Goal: Task Accomplishment & Management: Complete application form

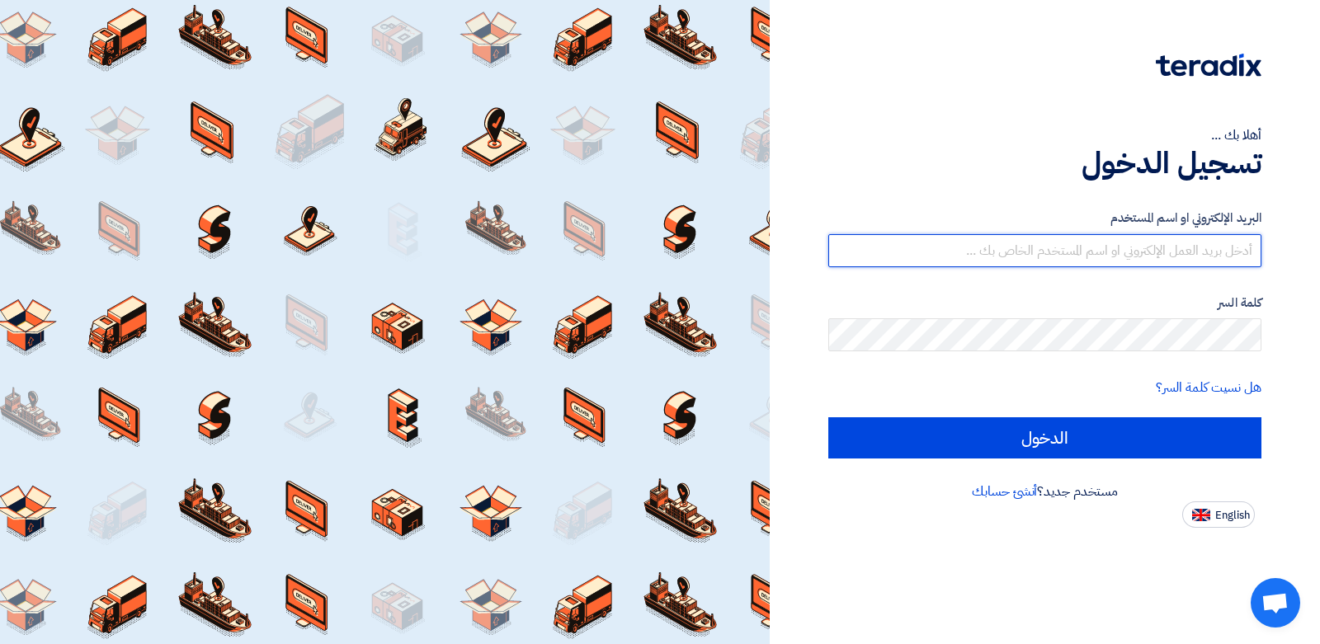
click at [1113, 247] on input "text" at bounding box center [1044, 250] width 433 height 33
type input "abdelhamid@kemetec-eg.com"
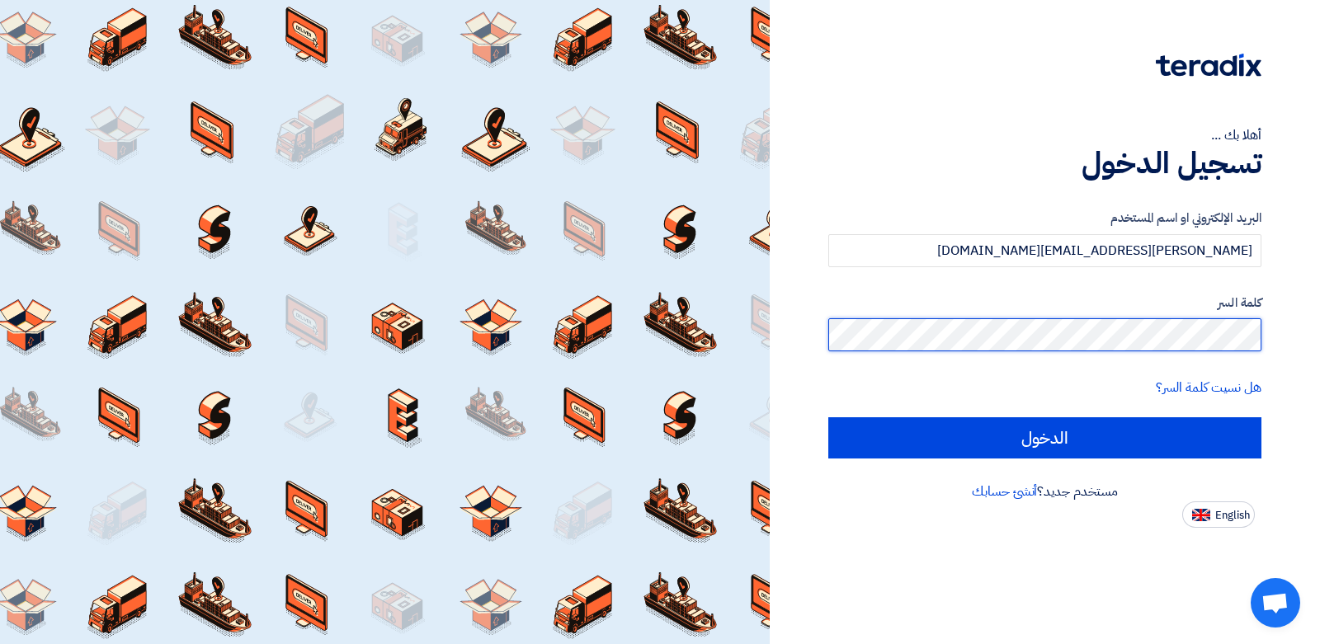
click at [828, 417] on input "الدخول" at bounding box center [1044, 437] width 433 height 41
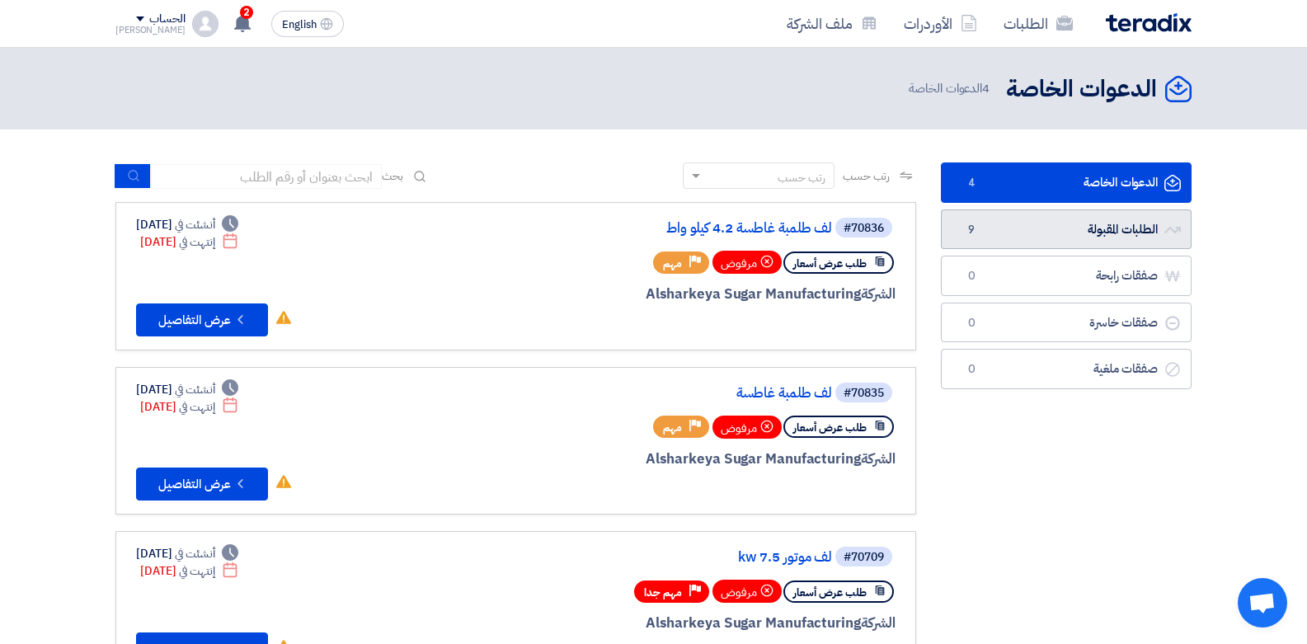
click at [1110, 230] on link "الطلبات المقبولة الطلبات المقبولة 9" at bounding box center [1066, 229] width 251 height 40
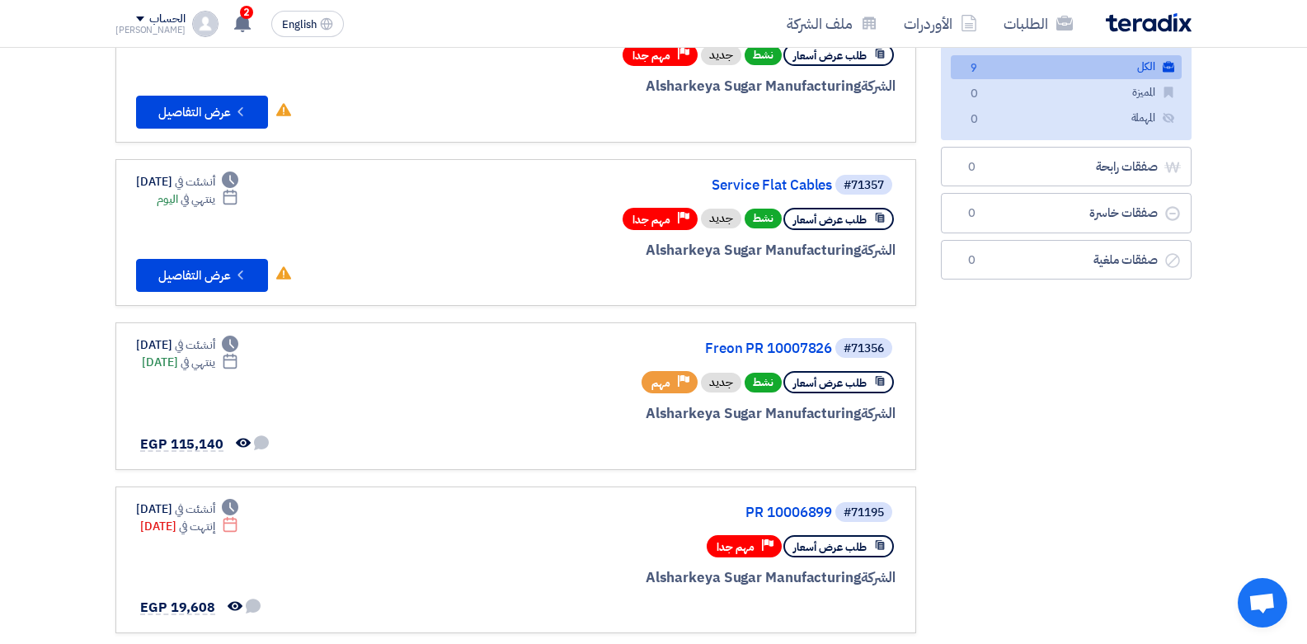
scroll to position [210, 0]
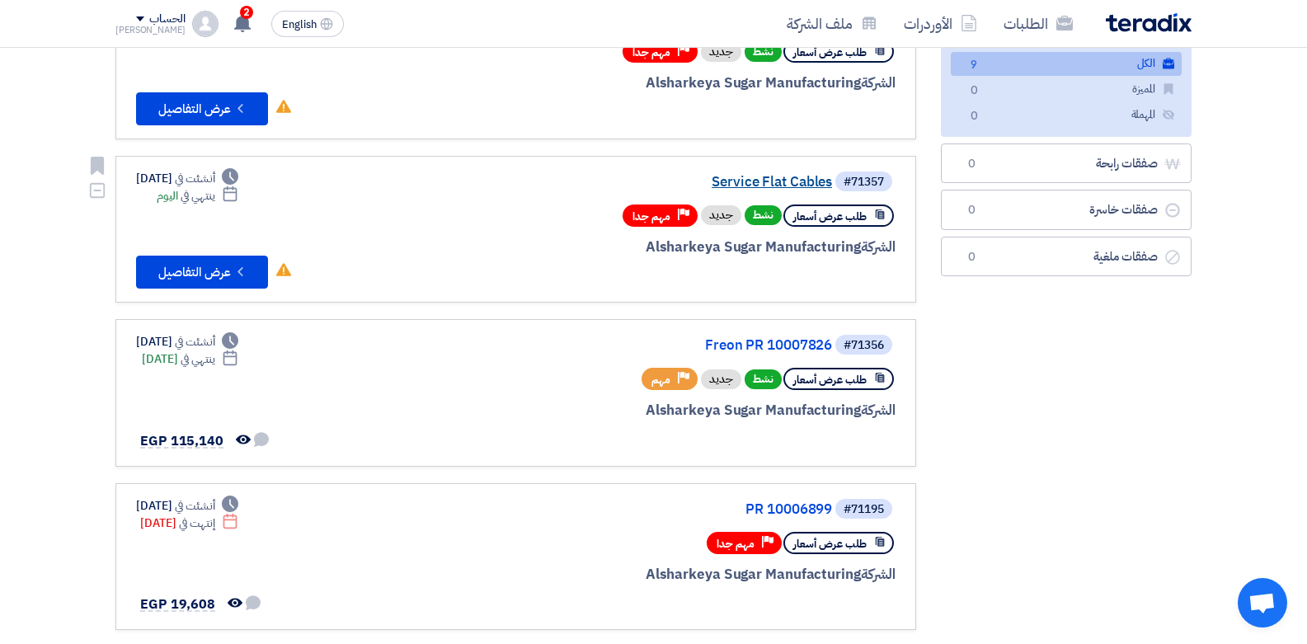
click at [804, 184] on link "Service Flat Cables" at bounding box center [667, 182] width 330 height 15
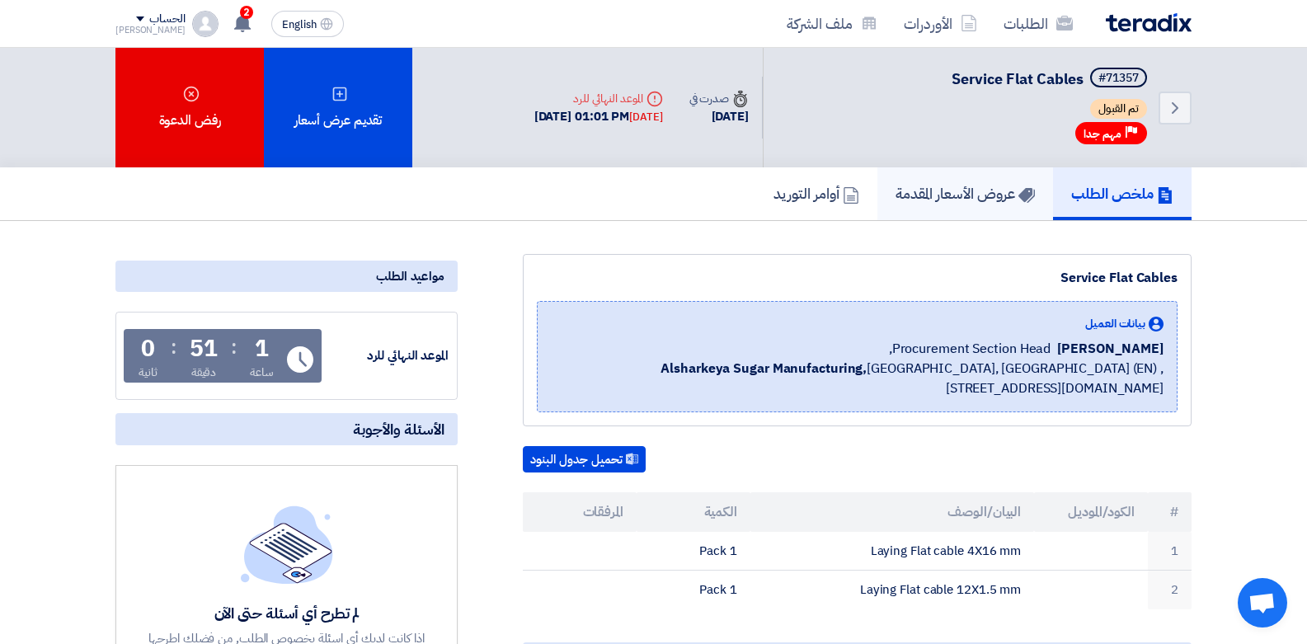
click at [925, 215] on link "عروض الأسعار المقدمة" at bounding box center [966, 193] width 176 height 53
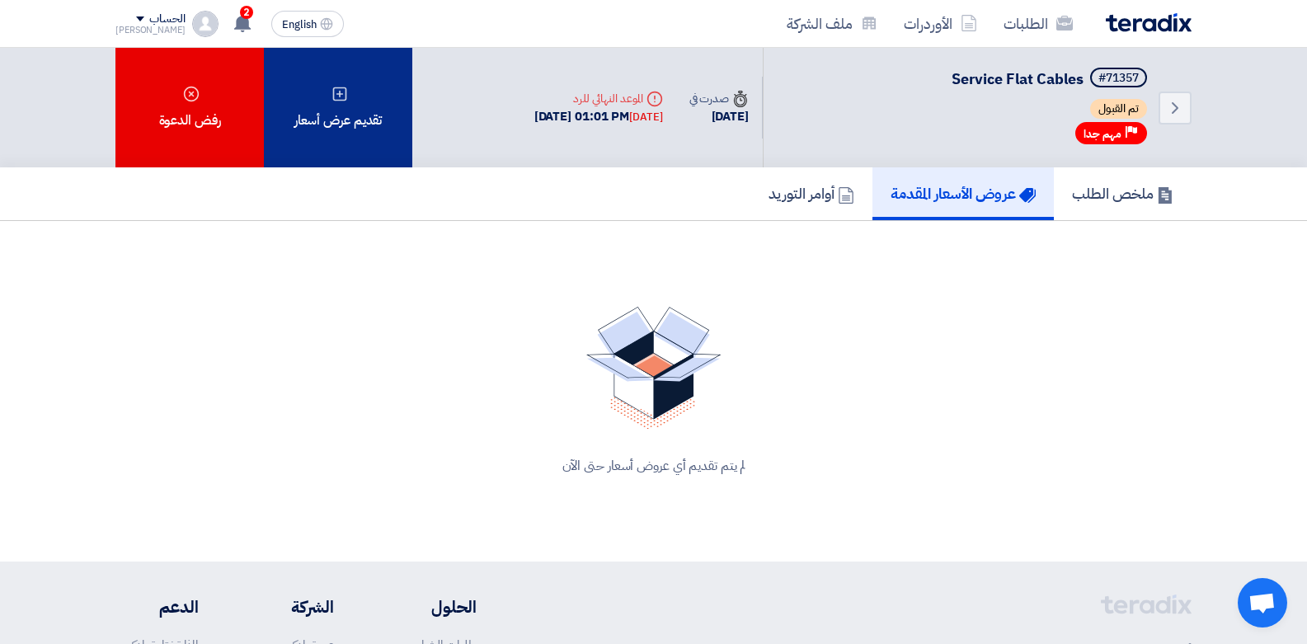
click at [348, 128] on div "تقديم عرض أسعار" at bounding box center [338, 108] width 148 height 120
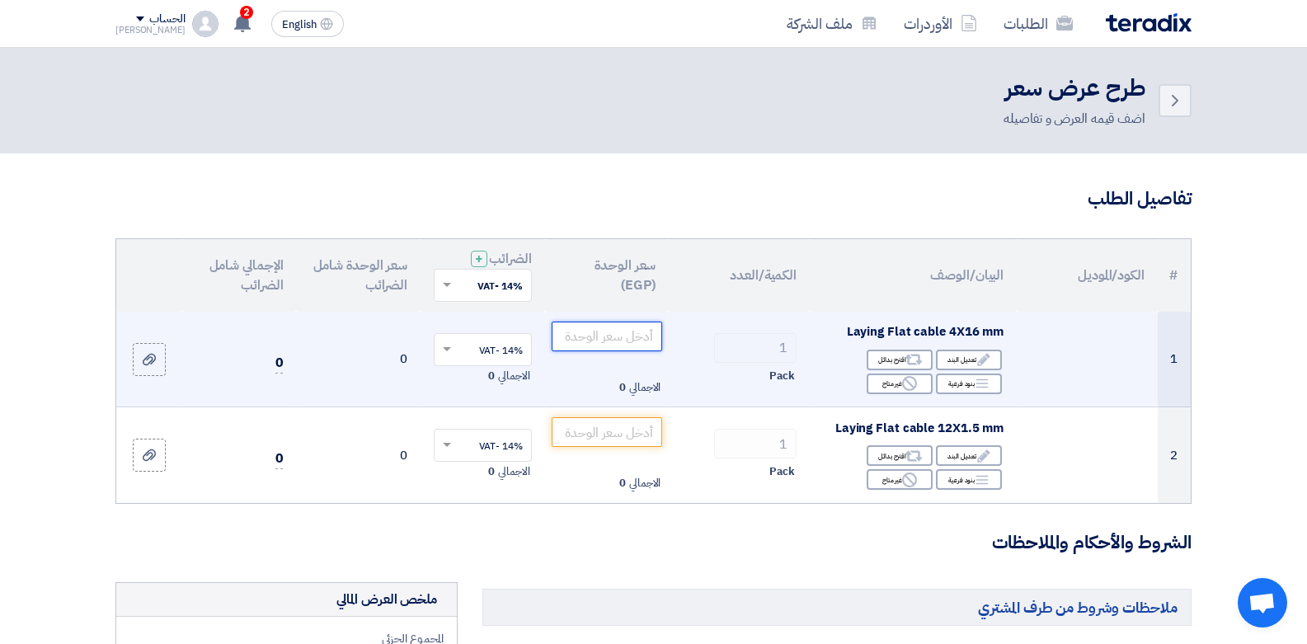
click at [611, 339] on input "number" at bounding box center [607, 337] width 111 height 30
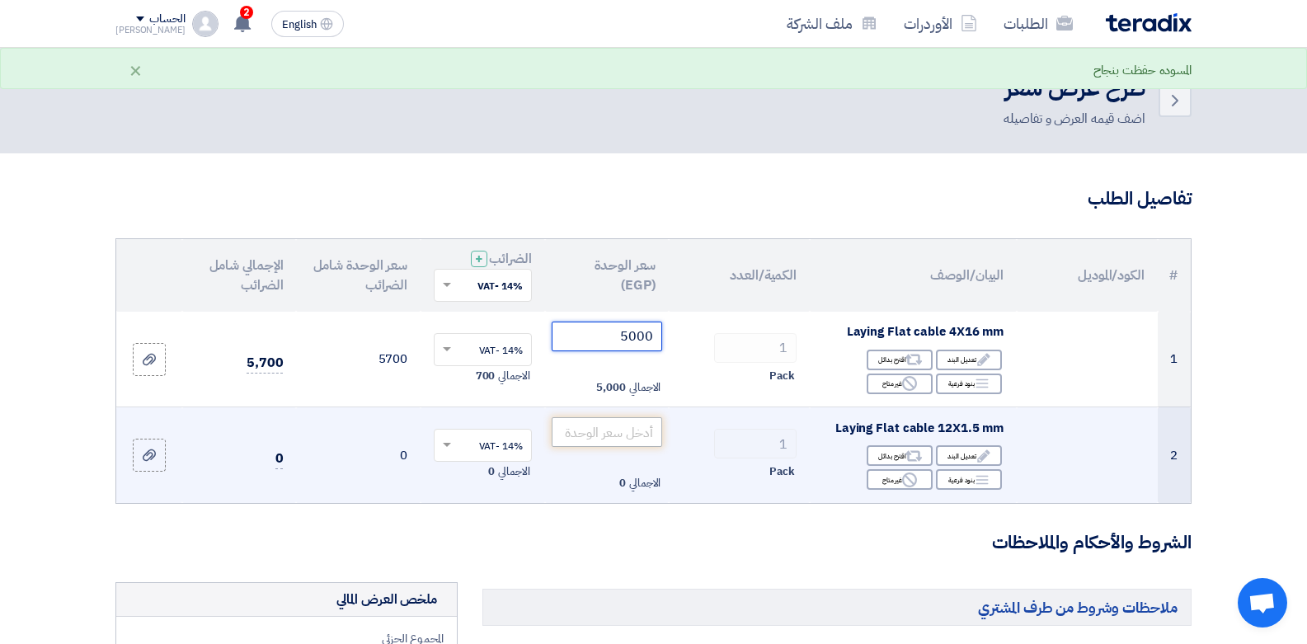
type input "5000"
click at [600, 428] on input "number" at bounding box center [607, 432] width 111 height 30
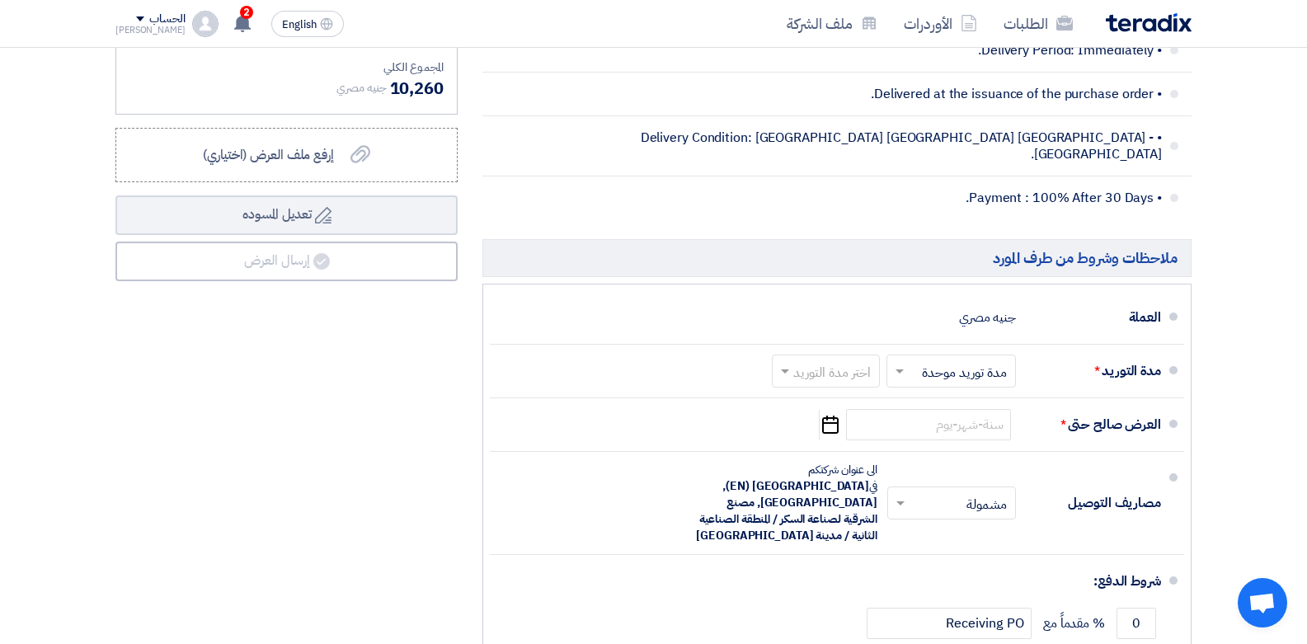
scroll to position [769, 0]
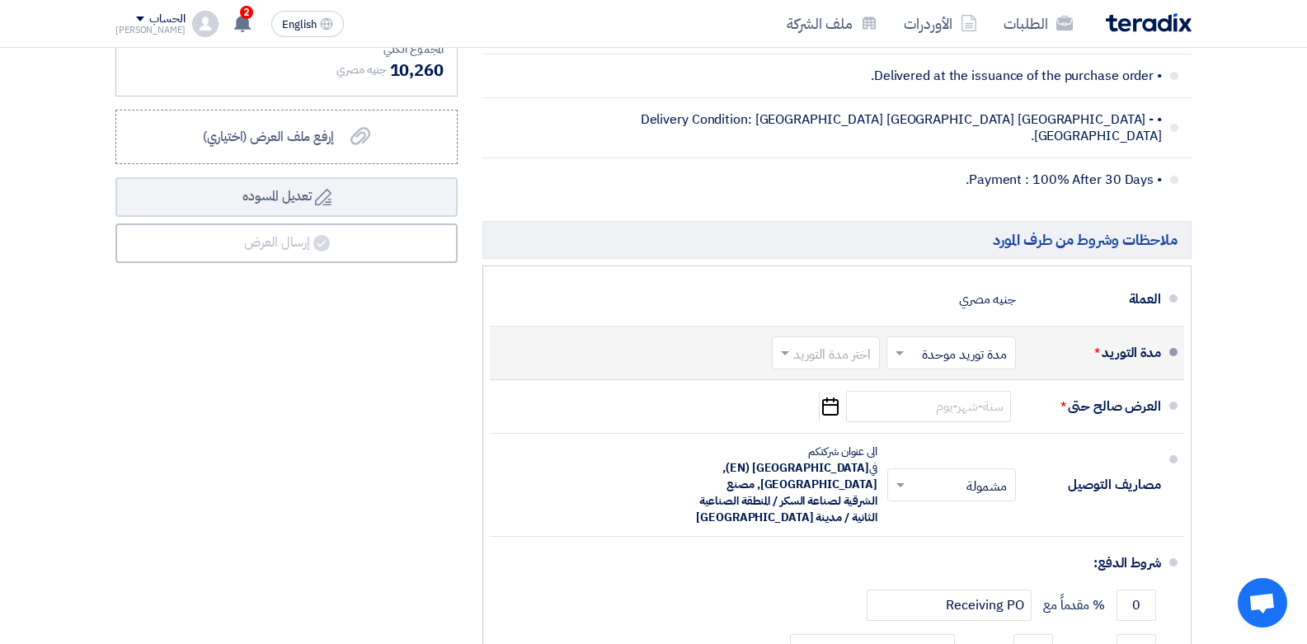
type input "4000"
click at [787, 345] on span at bounding box center [783, 353] width 21 height 16
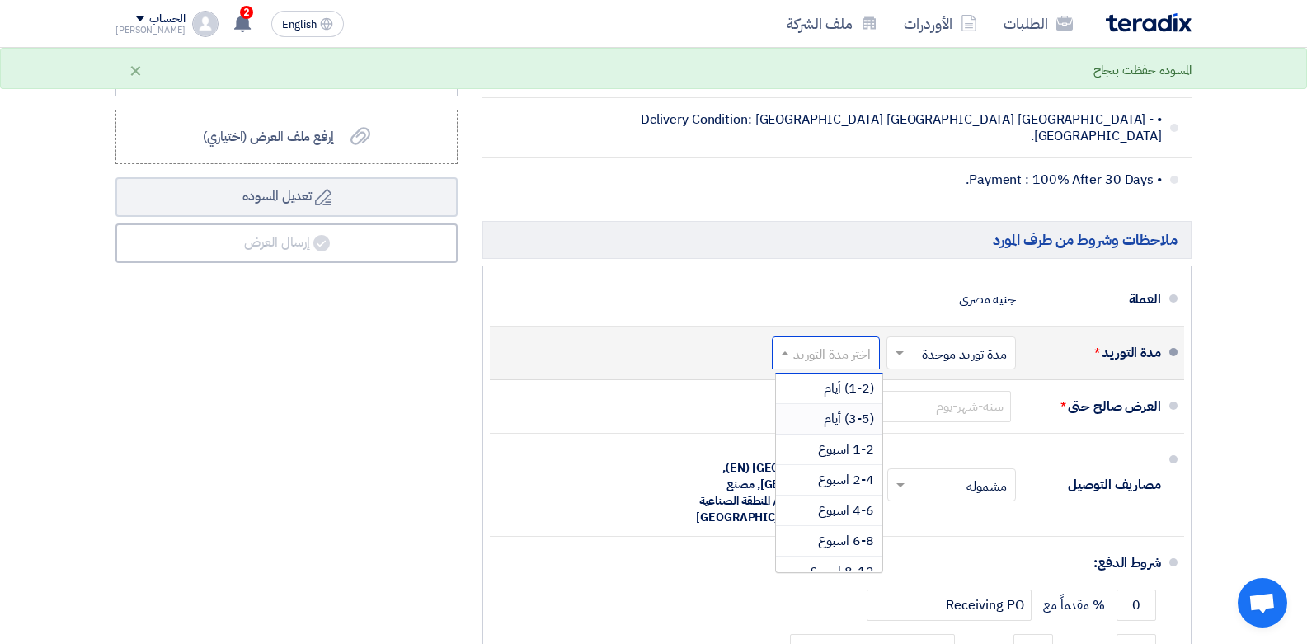
click at [838, 409] on span "(3-5) أيام" at bounding box center [849, 419] width 50 height 20
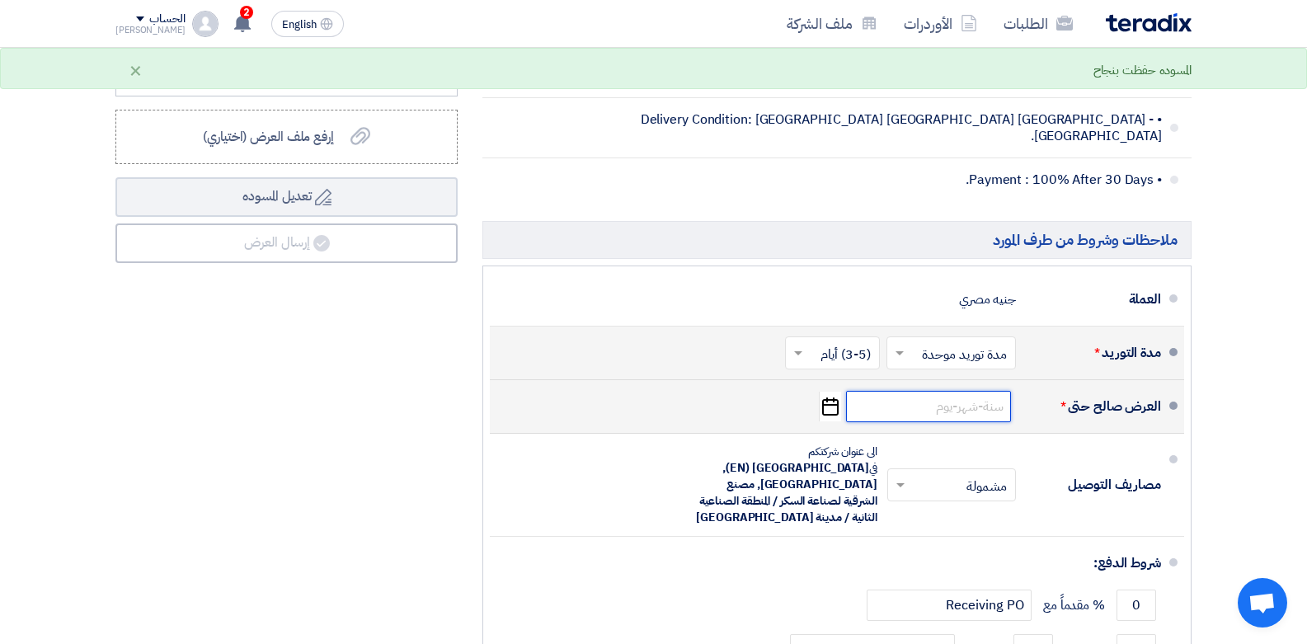
click at [898, 391] on input at bounding box center [928, 406] width 165 height 31
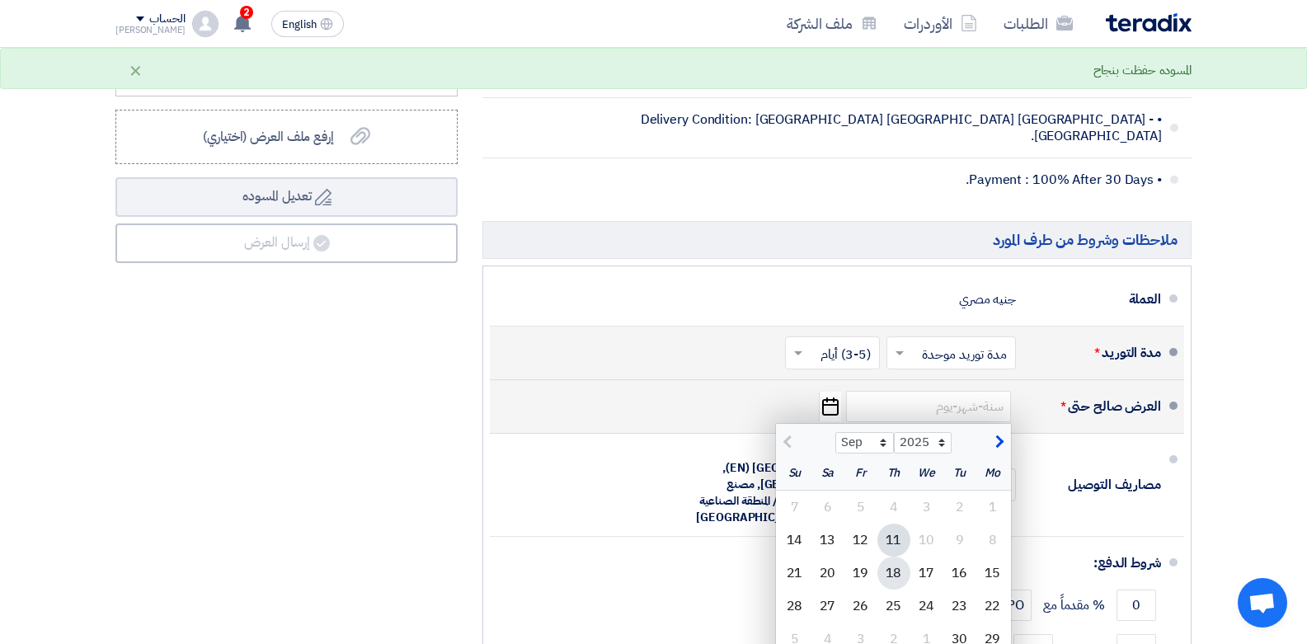
click at [899, 557] on div "18" at bounding box center [894, 573] width 33 height 33
type input "9/18/2025"
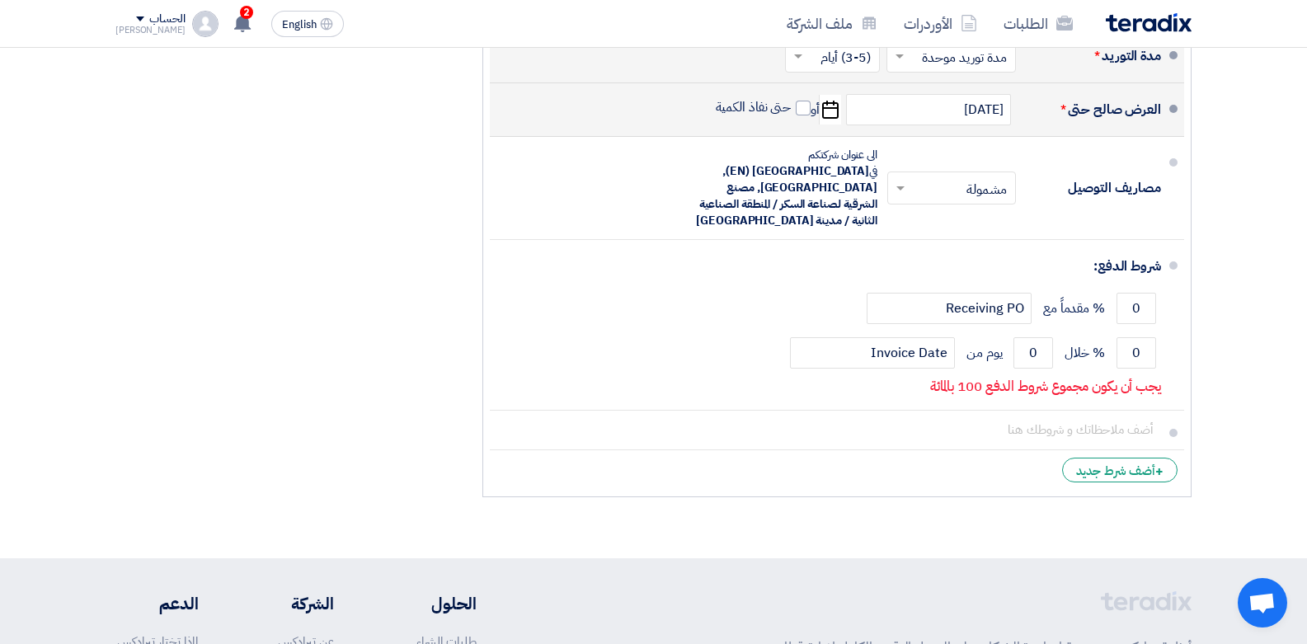
scroll to position [1099, 0]
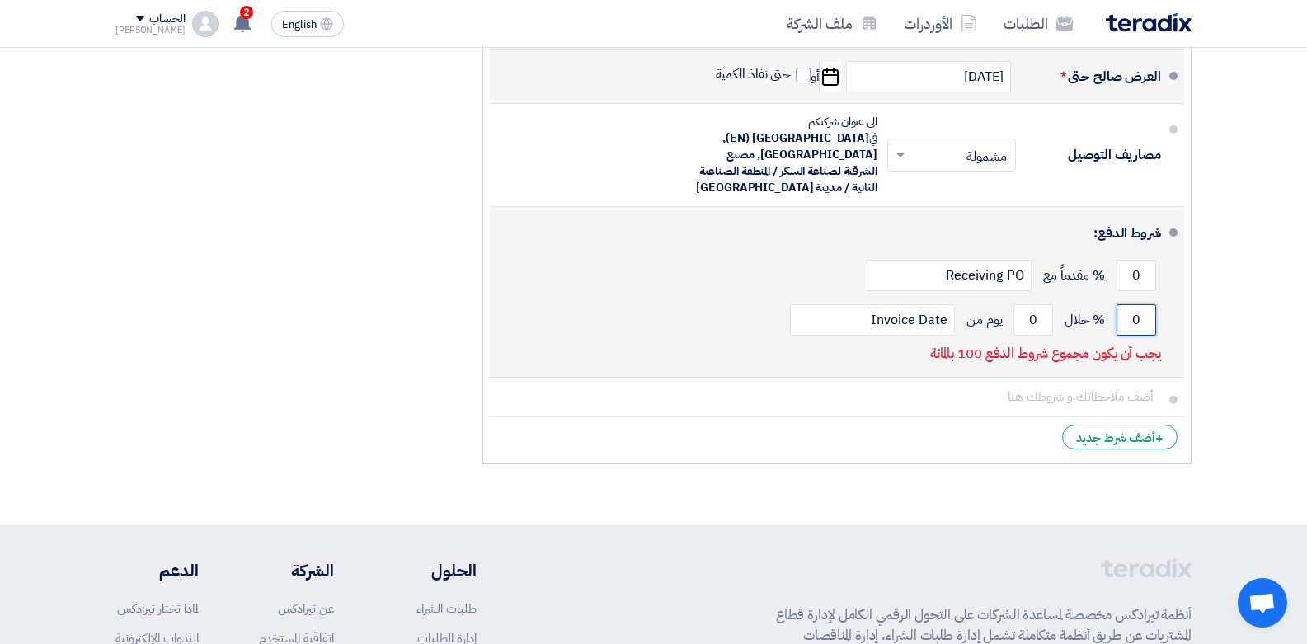
click at [1129, 304] on input "0" at bounding box center [1137, 319] width 40 height 31
type input "0"
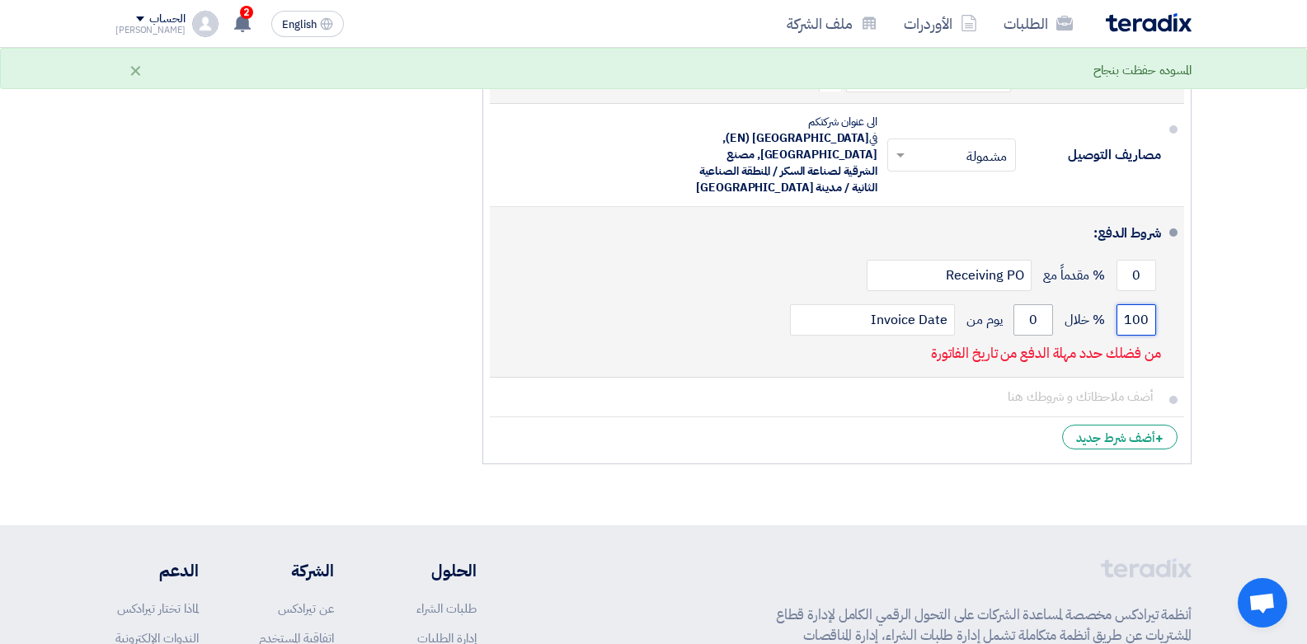
type input "100"
click at [1035, 304] on input "0" at bounding box center [1034, 319] width 40 height 31
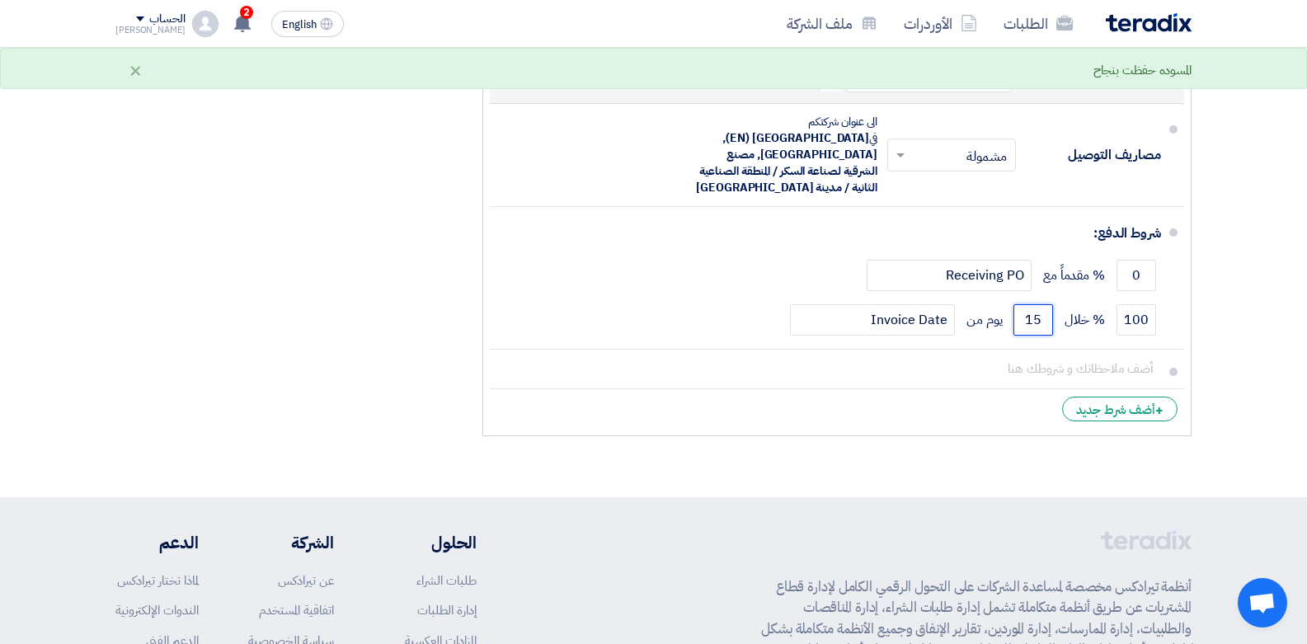
type input "15"
click at [987, 398] on ul "العملة جنيه مصري مدة التوريد * اختر مدة التوريد × مدة توريد موحدة ×" at bounding box center [836, 186] width 709 height 501
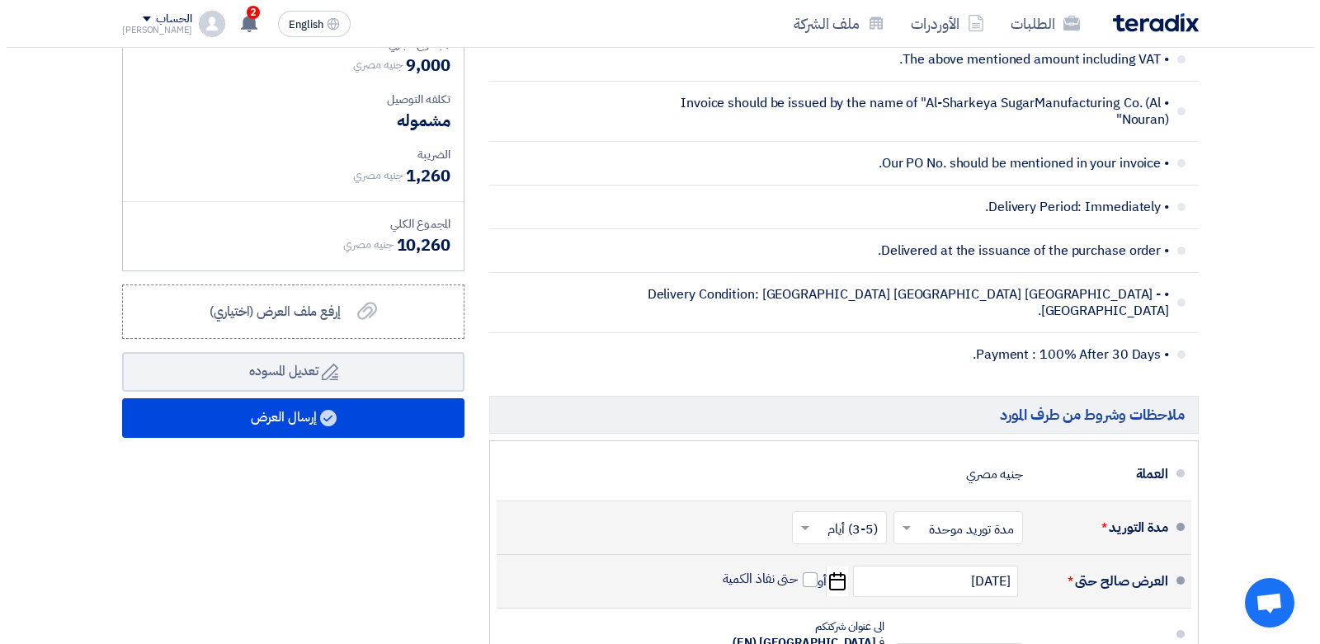
scroll to position [571, 0]
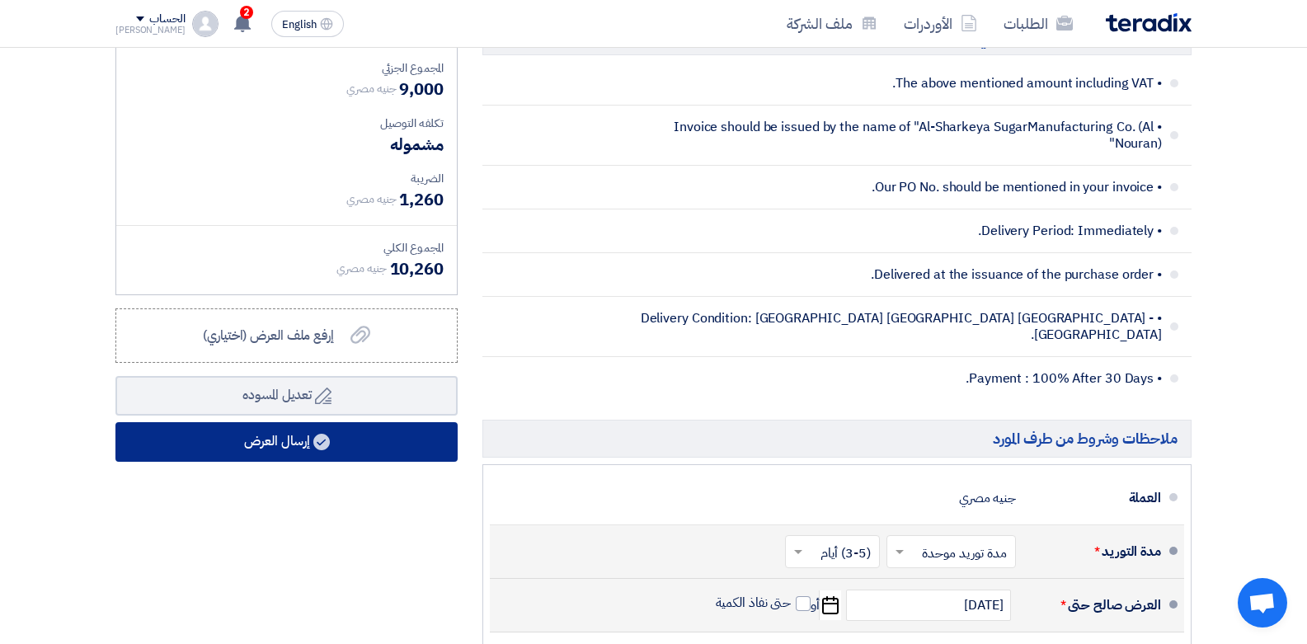
click at [332, 445] on button "إرسال العرض" at bounding box center [286, 442] width 342 height 40
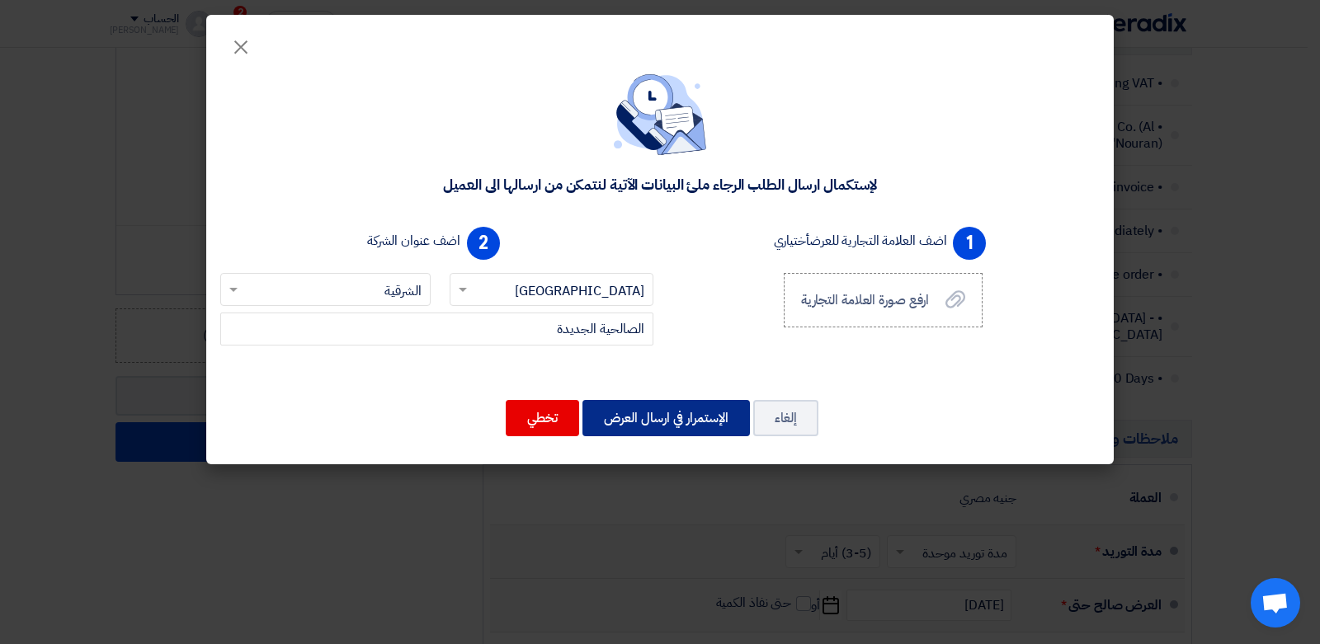
click at [683, 431] on button "الإستمرار في ارسال العرض" at bounding box center [665, 418] width 167 height 36
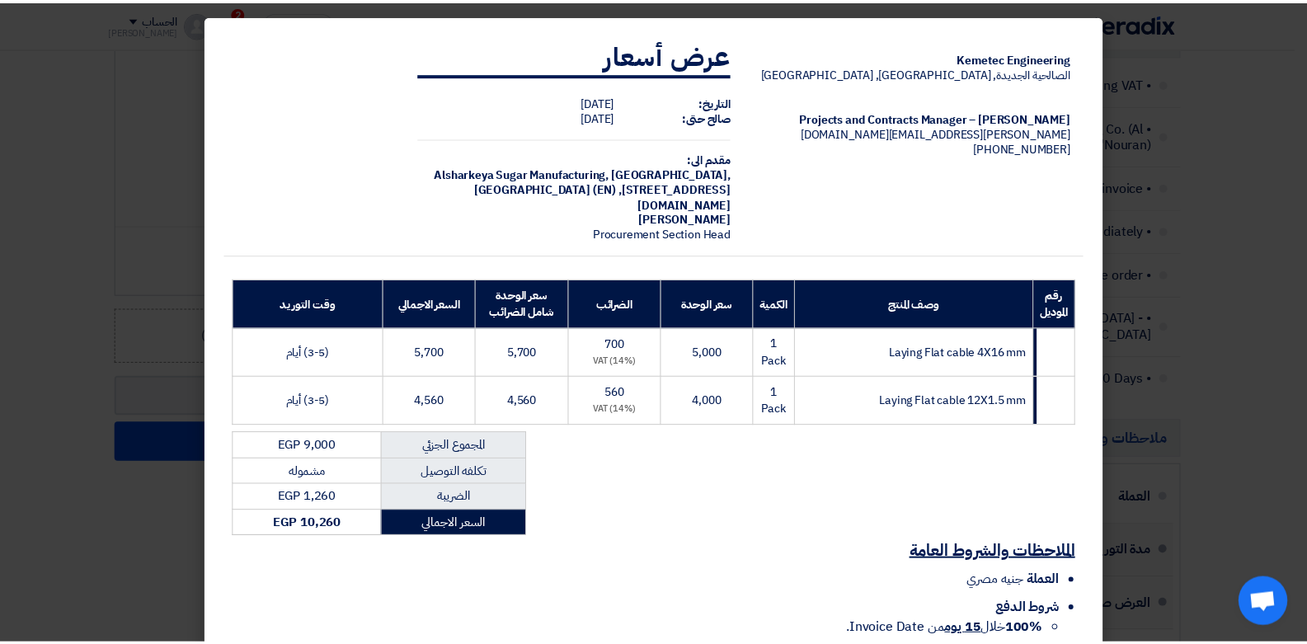
scroll to position [148, 0]
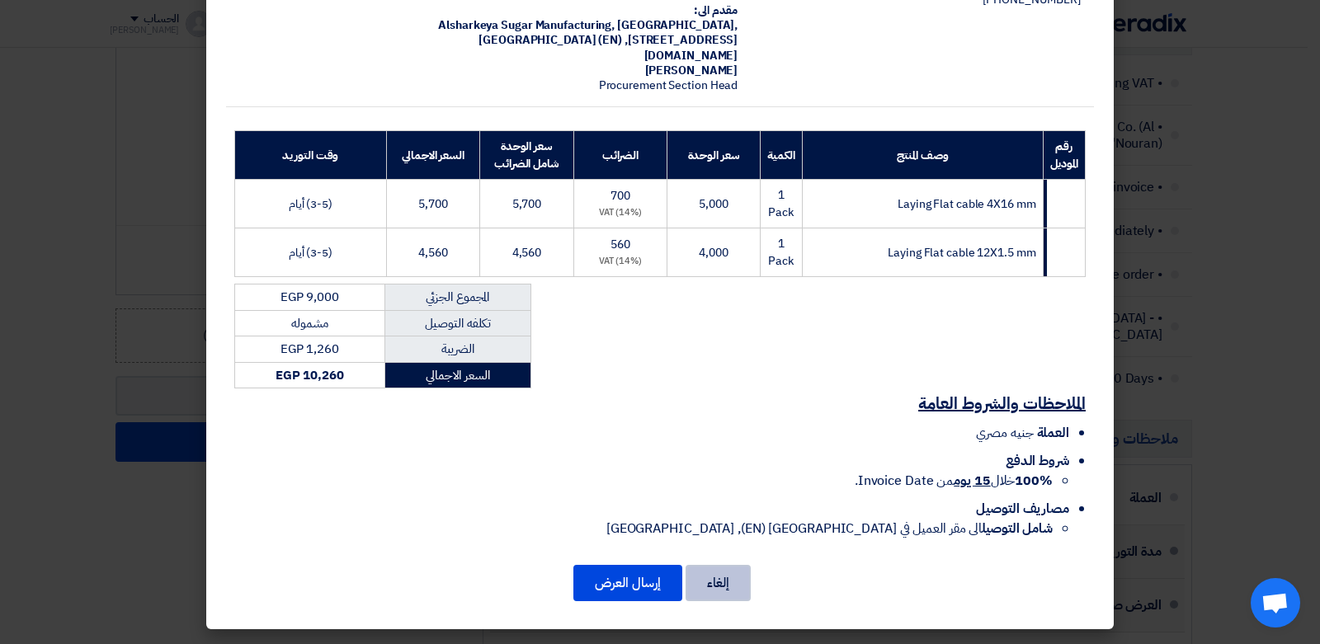
click at [717, 595] on button "إلغاء" at bounding box center [717, 583] width 65 height 36
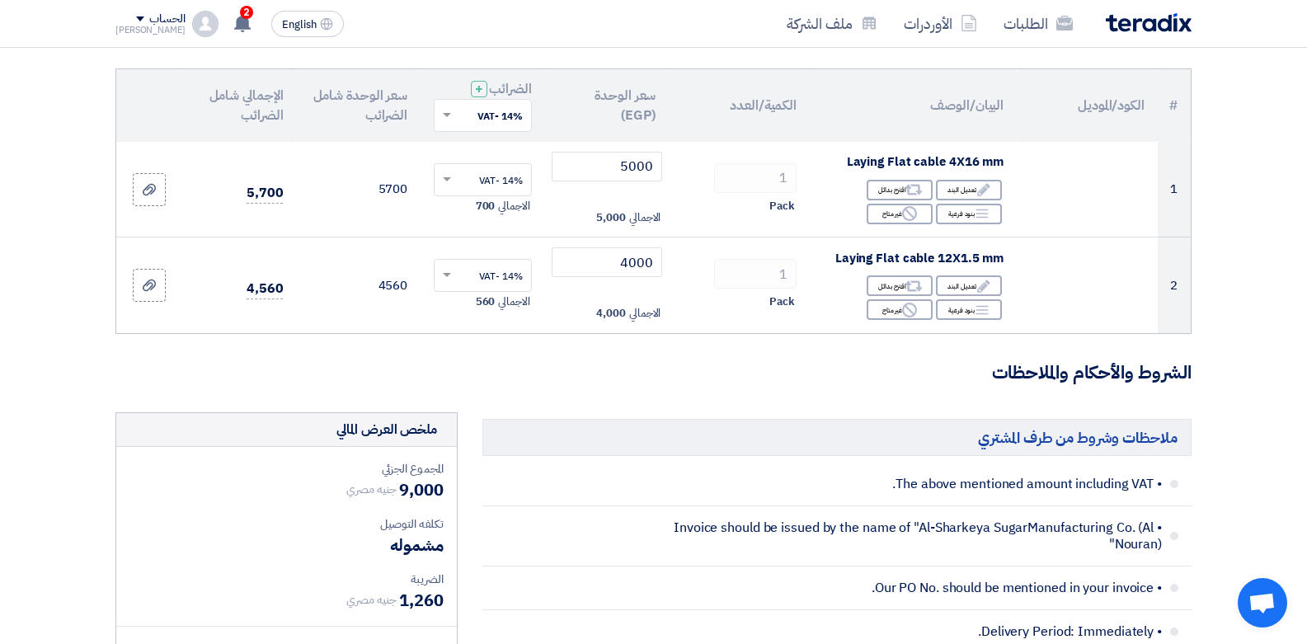
scroll to position [120, 0]
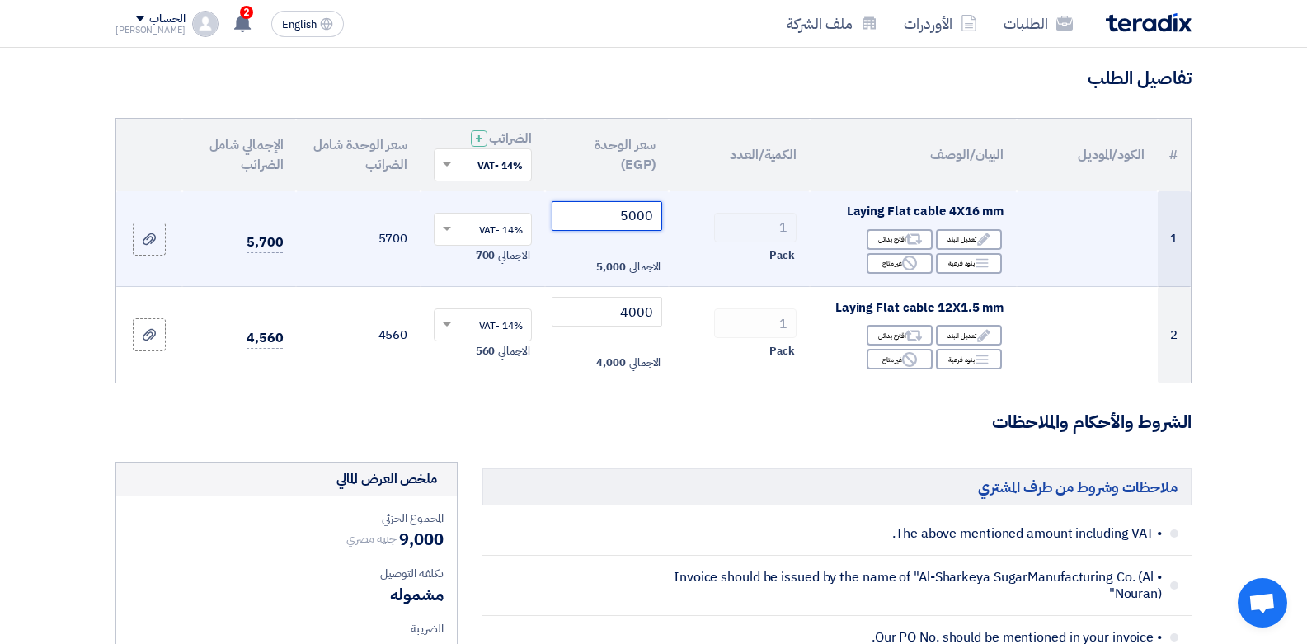
drag, startPoint x: 635, startPoint y: 215, endPoint x: 616, endPoint y: 215, distance: 19.0
click at [616, 215] on input "5000" at bounding box center [607, 216] width 111 height 30
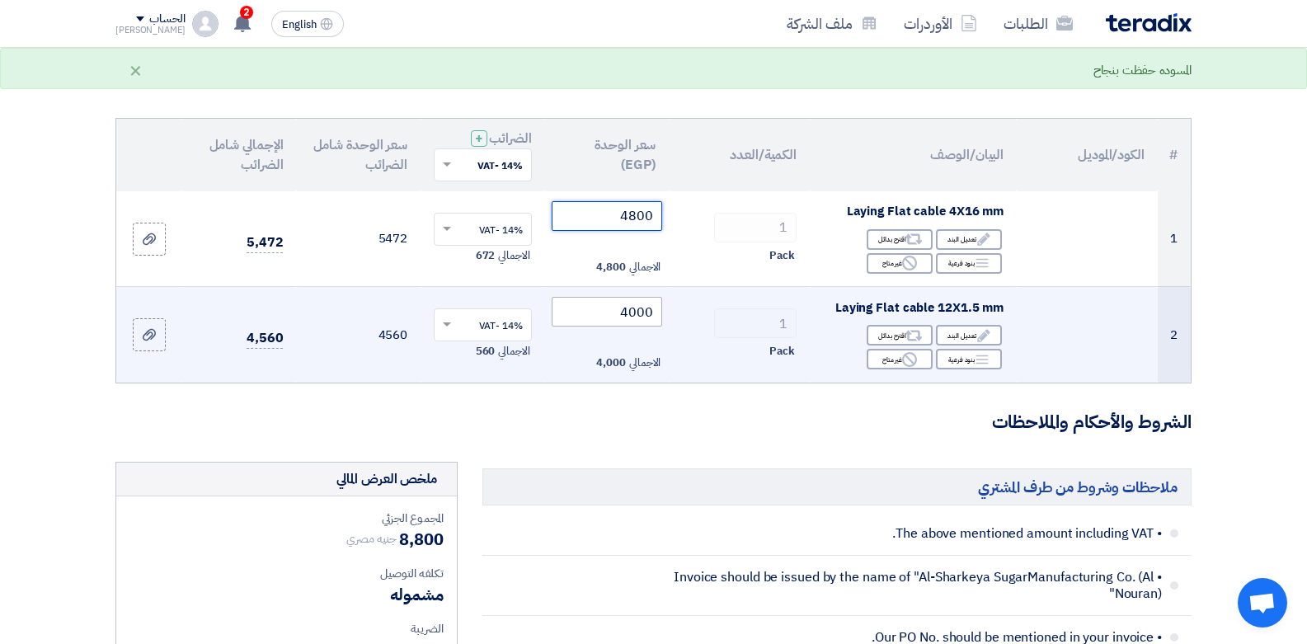
type input "4800"
drag, startPoint x: 636, startPoint y: 311, endPoint x: 619, endPoint y: 315, distance: 17.0
click at [619, 315] on input "4000" at bounding box center [607, 312] width 111 height 30
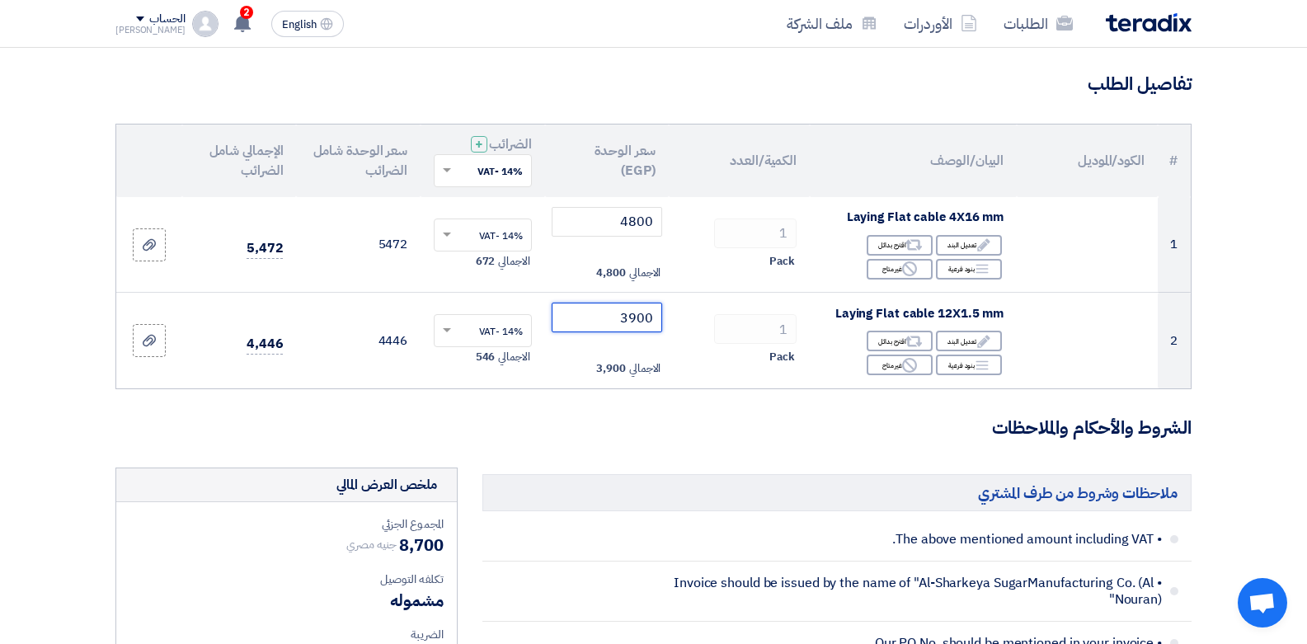
scroll to position [112, 0]
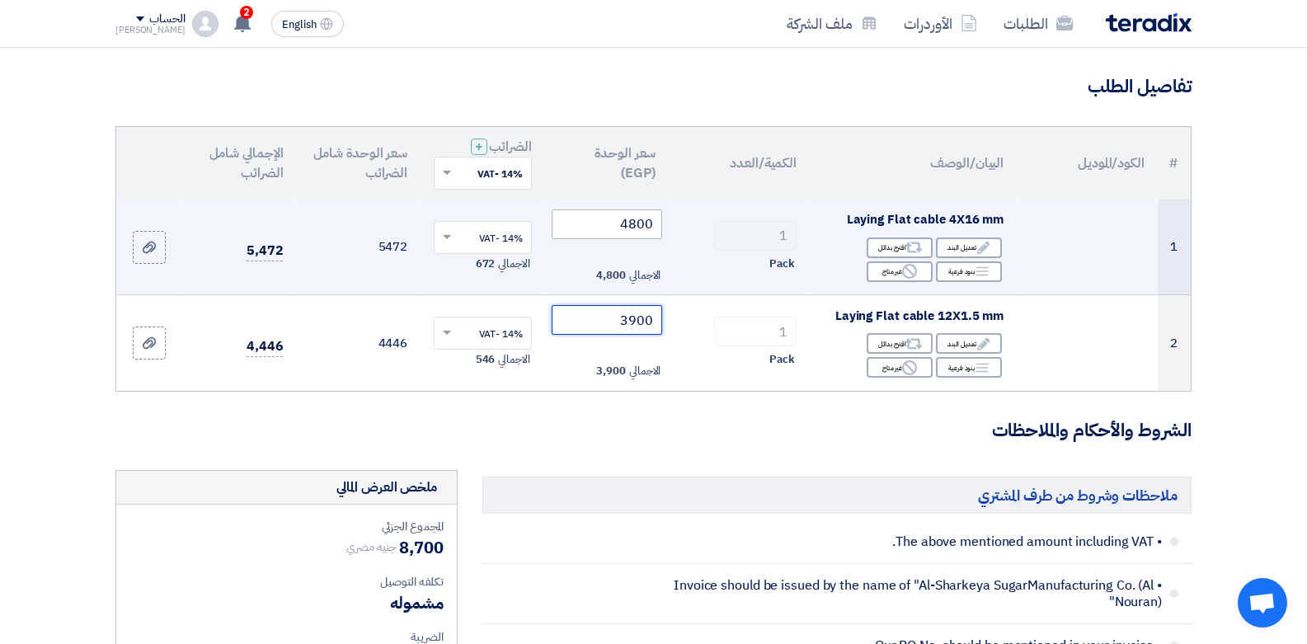
type input "3900"
click at [644, 224] on input "4800" at bounding box center [607, 224] width 111 height 30
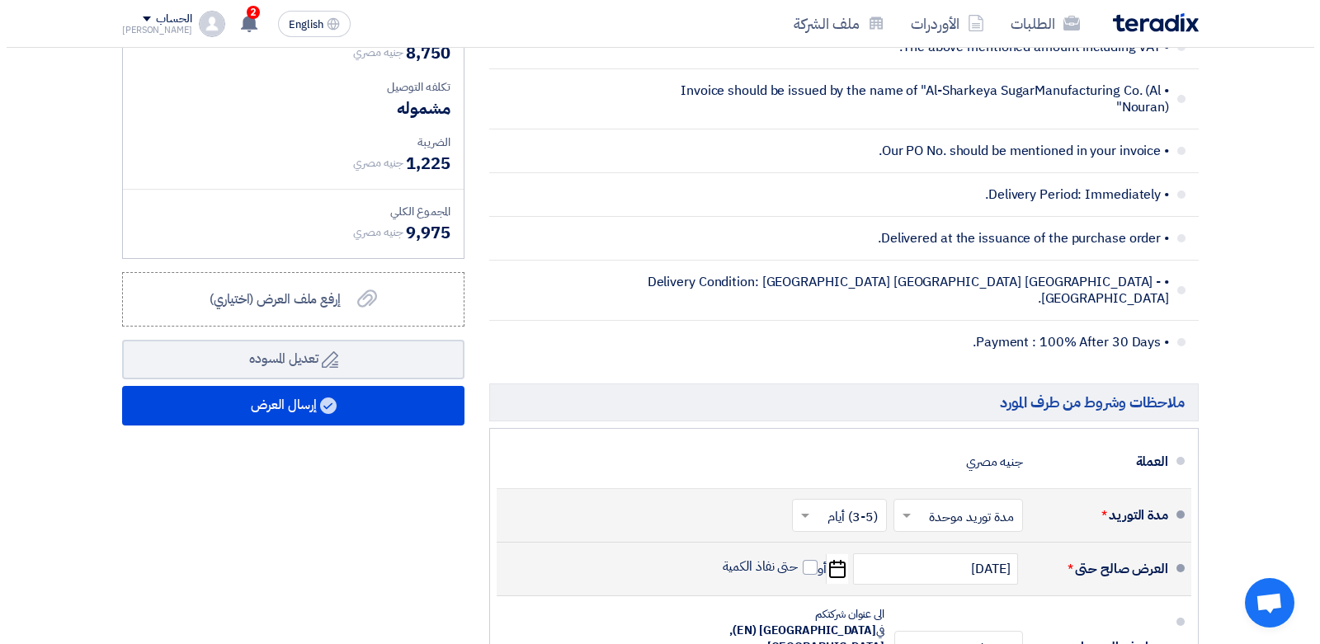
scroll to position [626, 0]
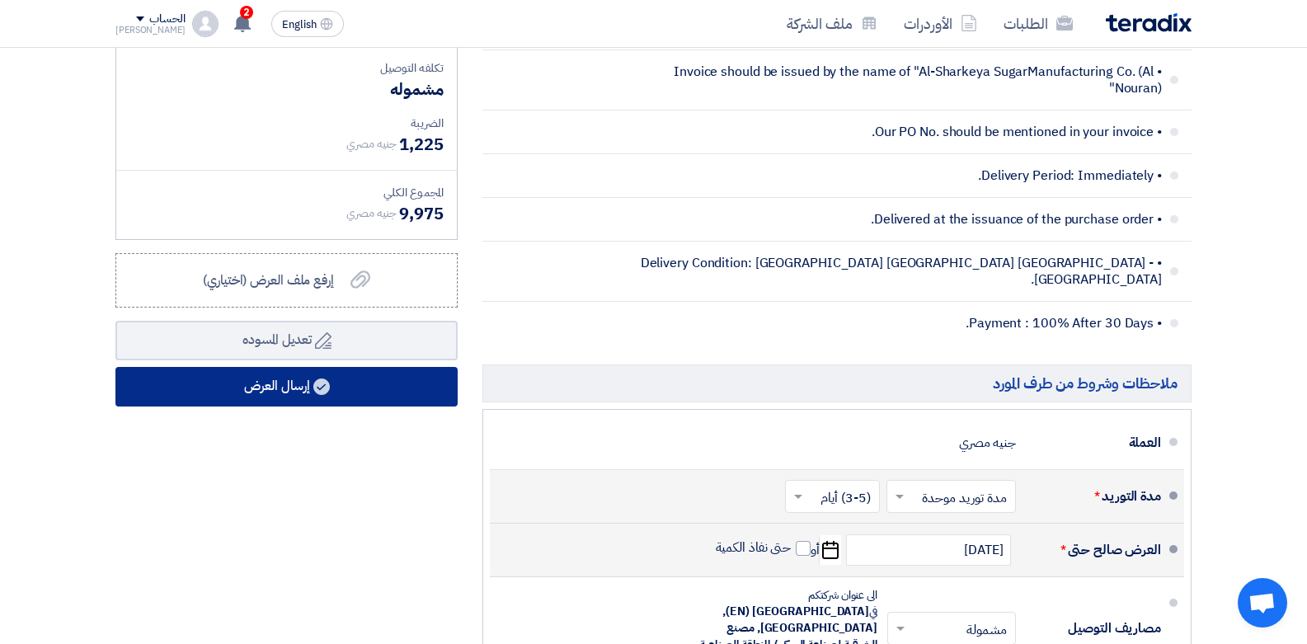
type input "4850"
click at [309, 398] on button "إرسال العرض" at bounding box center [286, 387] width 342 height 40
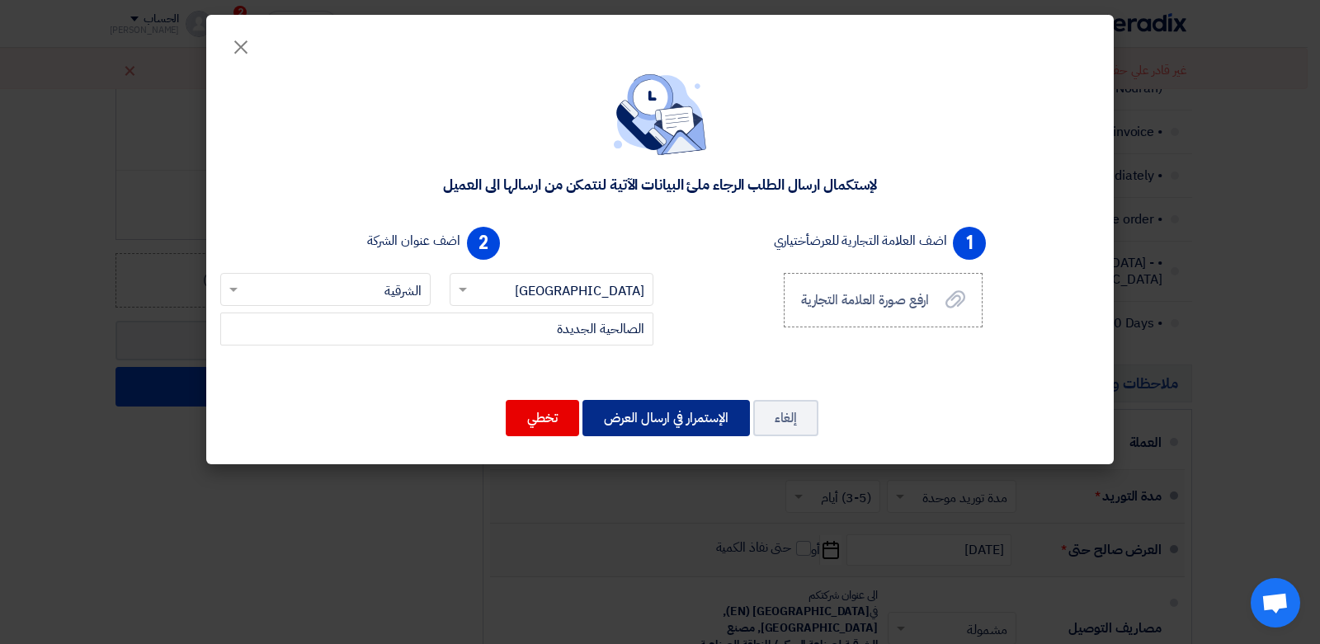
click at [691, 424] on button "الإستمرار في ارسال العرض" at bounding box center [665, 418] width 167 height 36
click at [698, 424] on button "الإستمرار في ارسال العرض" at bounding box center [665, 418] width 167 height 36
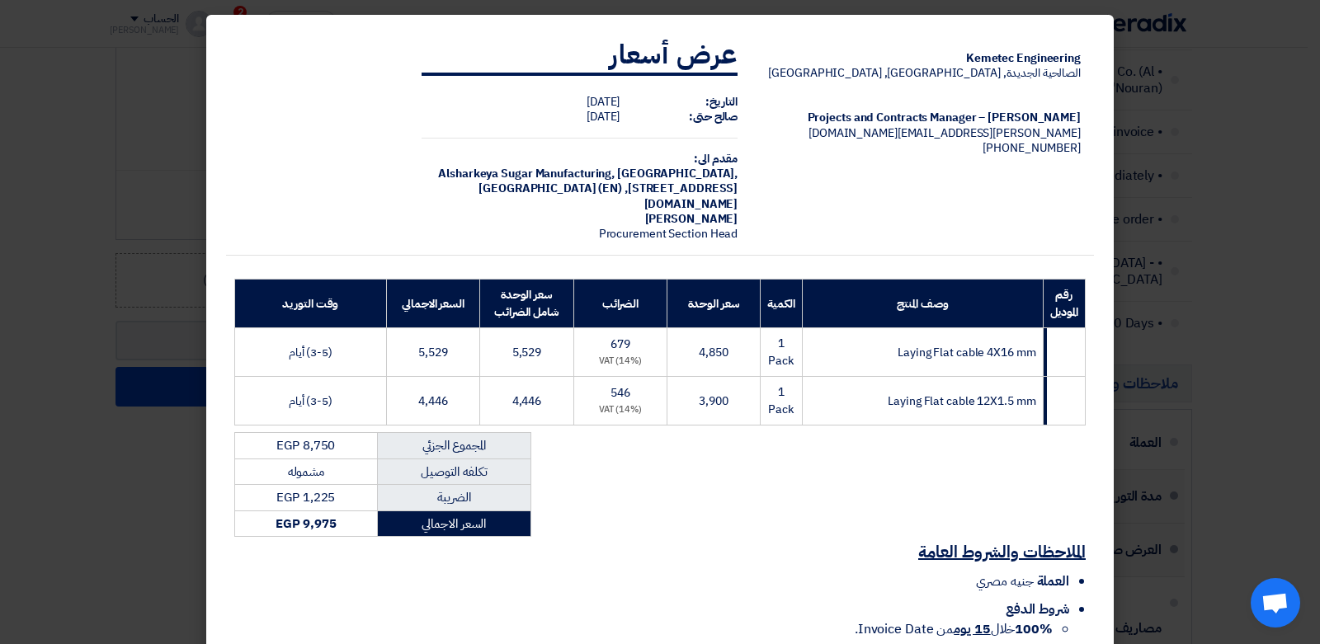
scroll to position [148, 0]
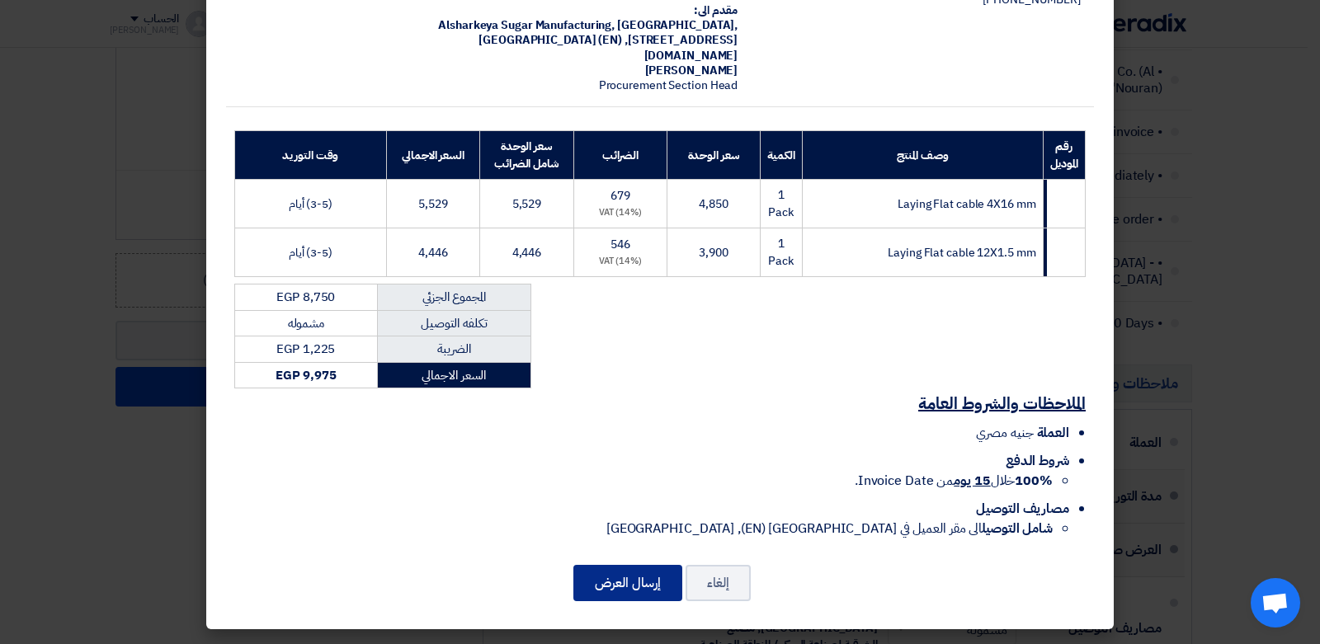
click at [626, 588] on button "إرسال العرض" at bounding box center [627, 583] width 109 height 36
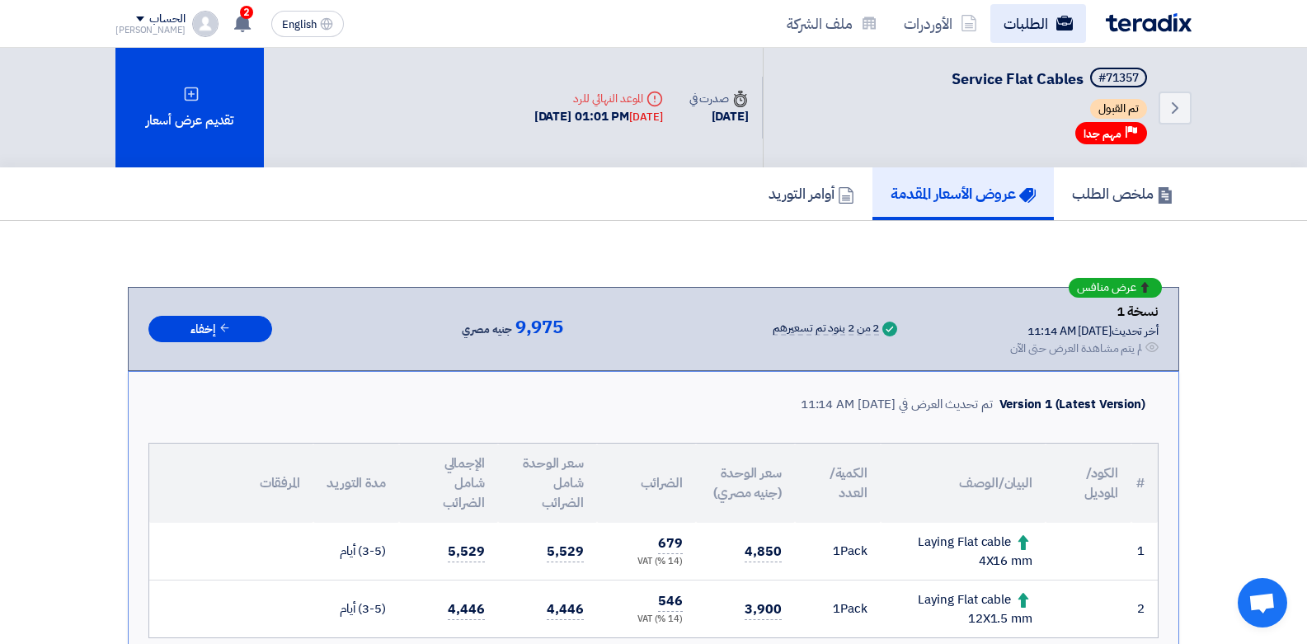
click at [1022, 28] on link "الطلبات" at bounding box center [1039, 23] width 96 height 39
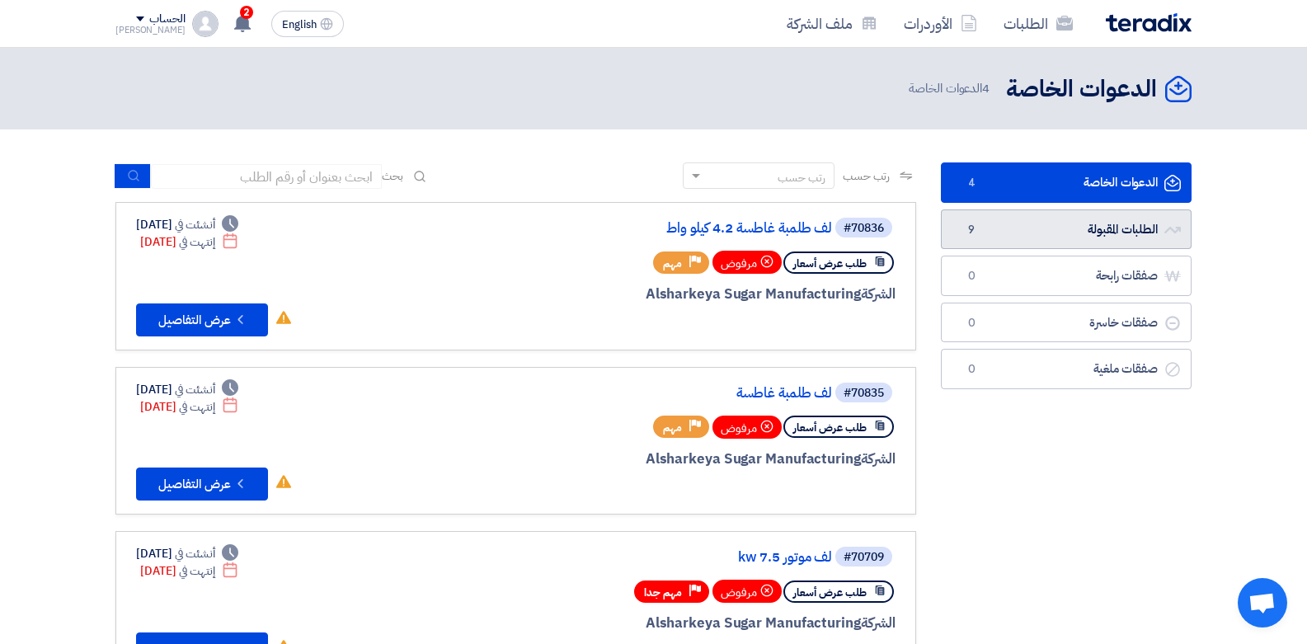
click at [1036, 240] on link "الطلبات المقبولة الطلبات المقبولة 9" at bounding box center [1066, 229] width 251 height 40
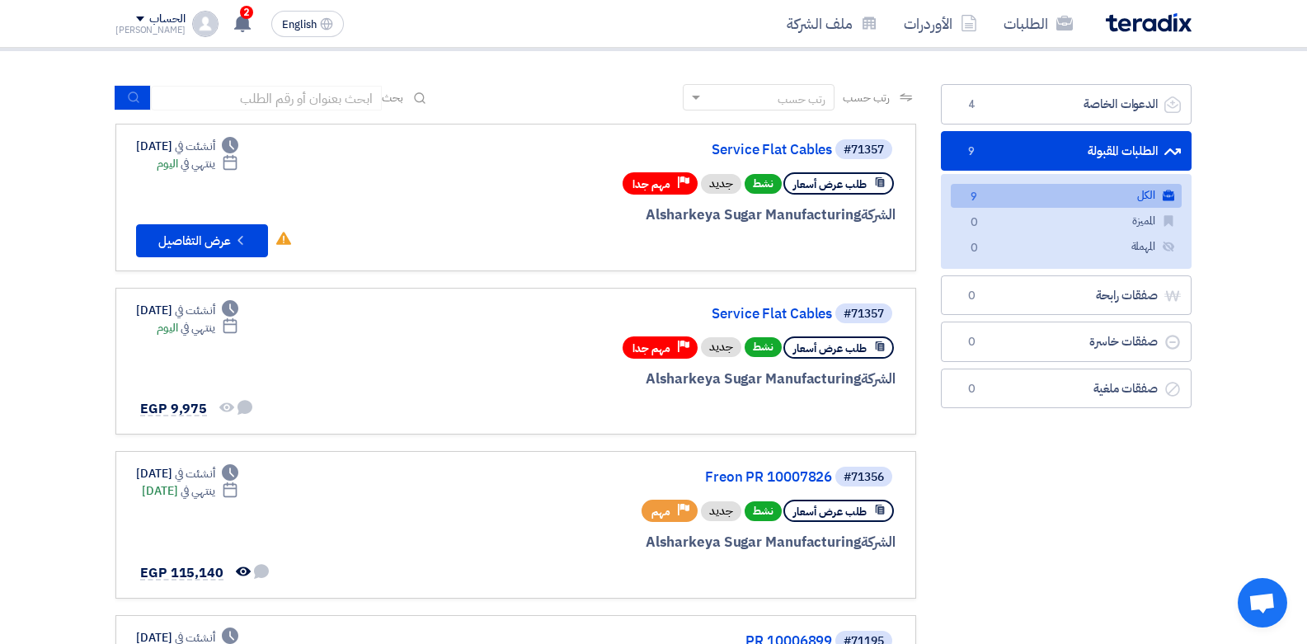
scroll to position [162, 0]
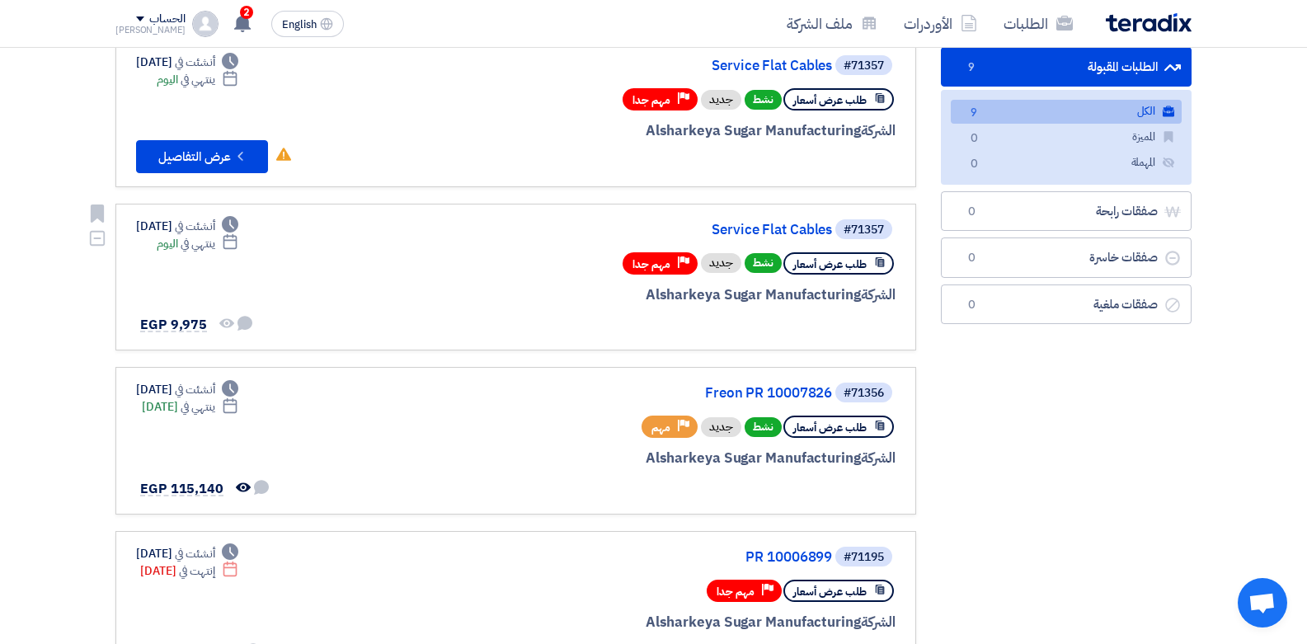
click at [750, 238] on div "#71357 Service Flat Cables" at bounding box center [697, 229] width 397 height 23
click at [747, 228] on link "Service Flat Cables" at bounding box center [667, 230] width 330 height 15
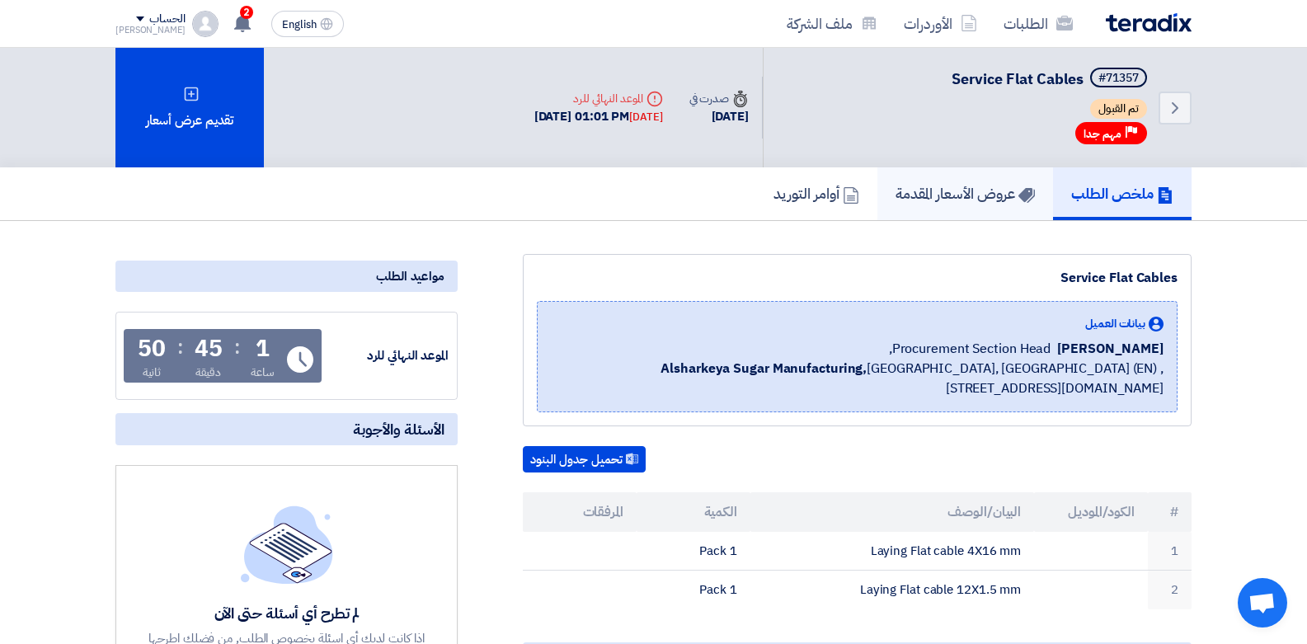
click at [944, 191] on h5 "عروض الأسعار المقدمة" at bounding box center [965, 193] width 139 height 19
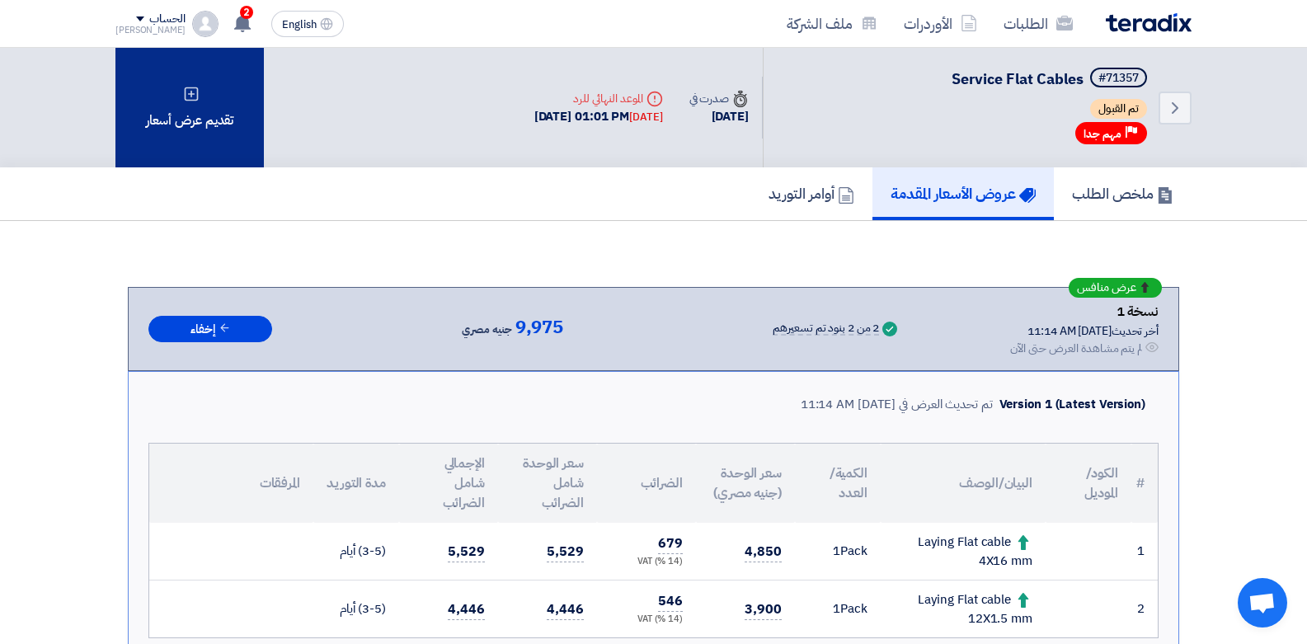
click at [200, 105] on div "تقديم عرض أسعار" at bounding box center [189, 108] width 148 height 120
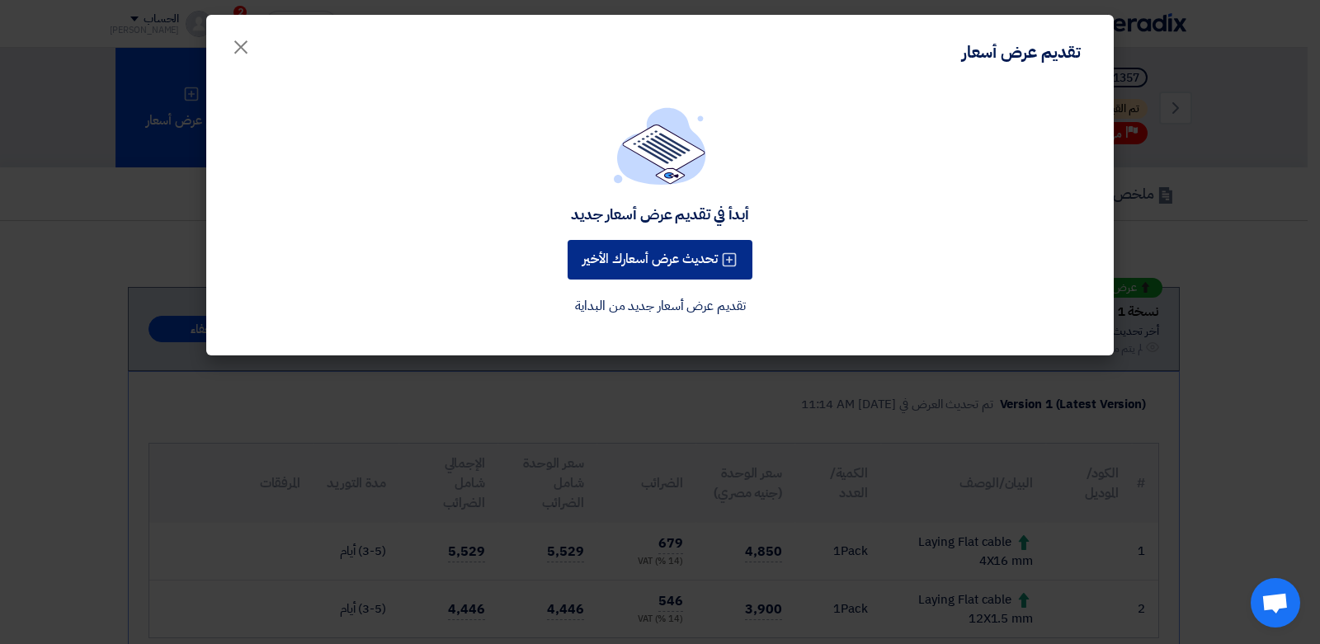
click at [666, 251] on button "تحديث عرض أسعارك الأخير" at bounding box center [659, 260] width 185 height 40
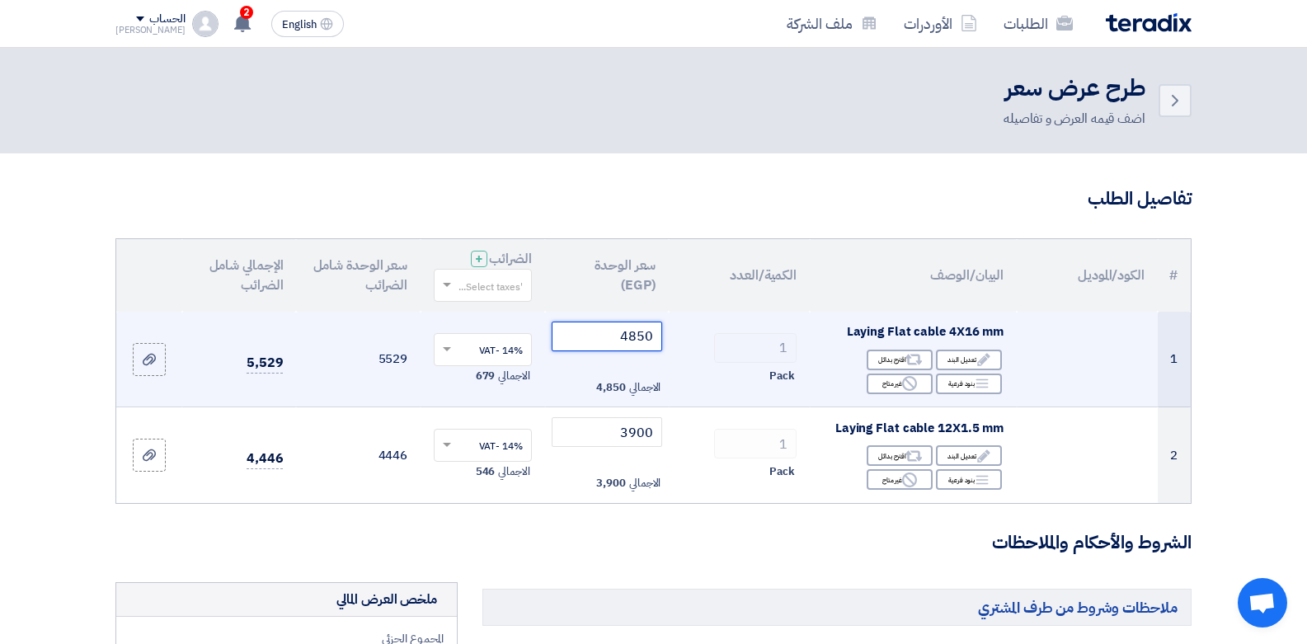
drag, startPoint x: 645, startPoint y: 336, endPoint x: 612, endPoint y: 336, distance: 33.0
click at [612, 336] on input "4850" at bounding box center [607, 337] width 111 height 30
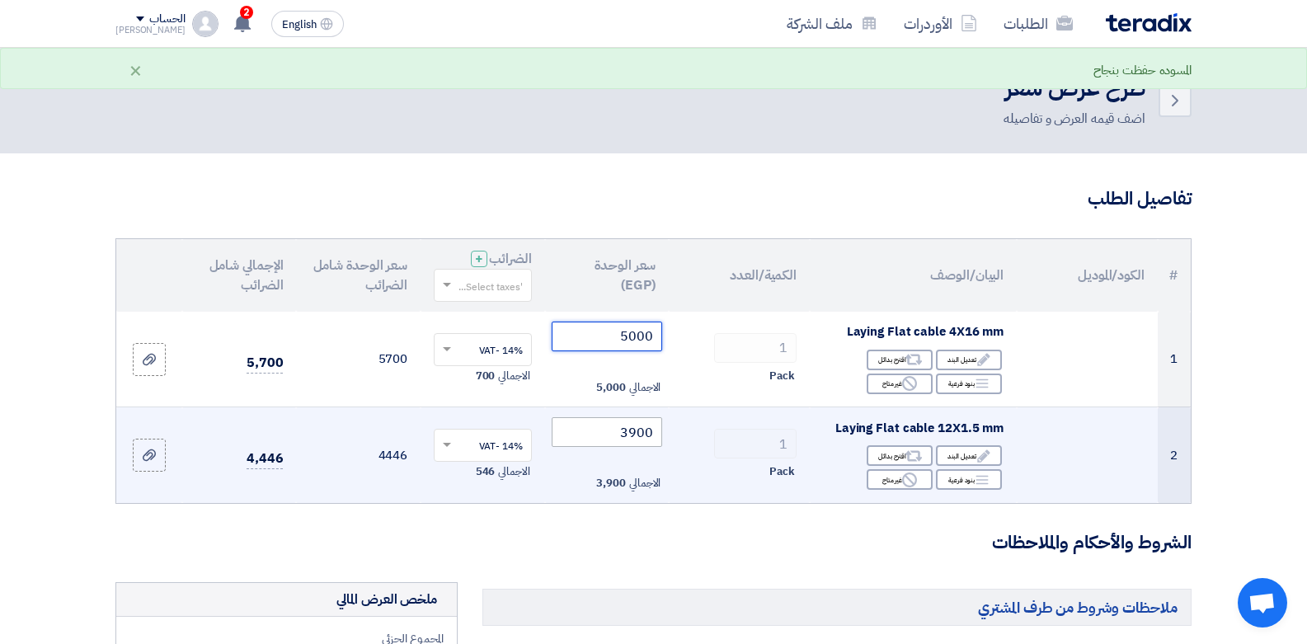
type input "5000"
click at [631, 435] on input "3900" at bounding box center [607, 432] width 111 height 30
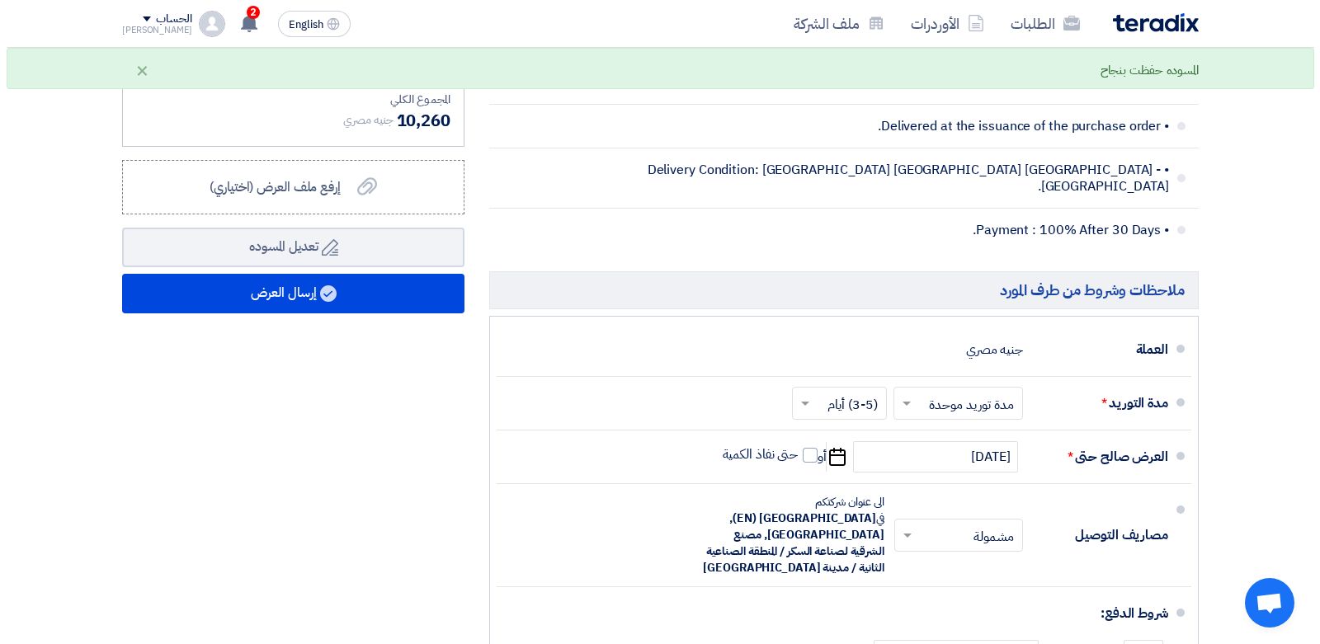
scroll to position [722, 0]
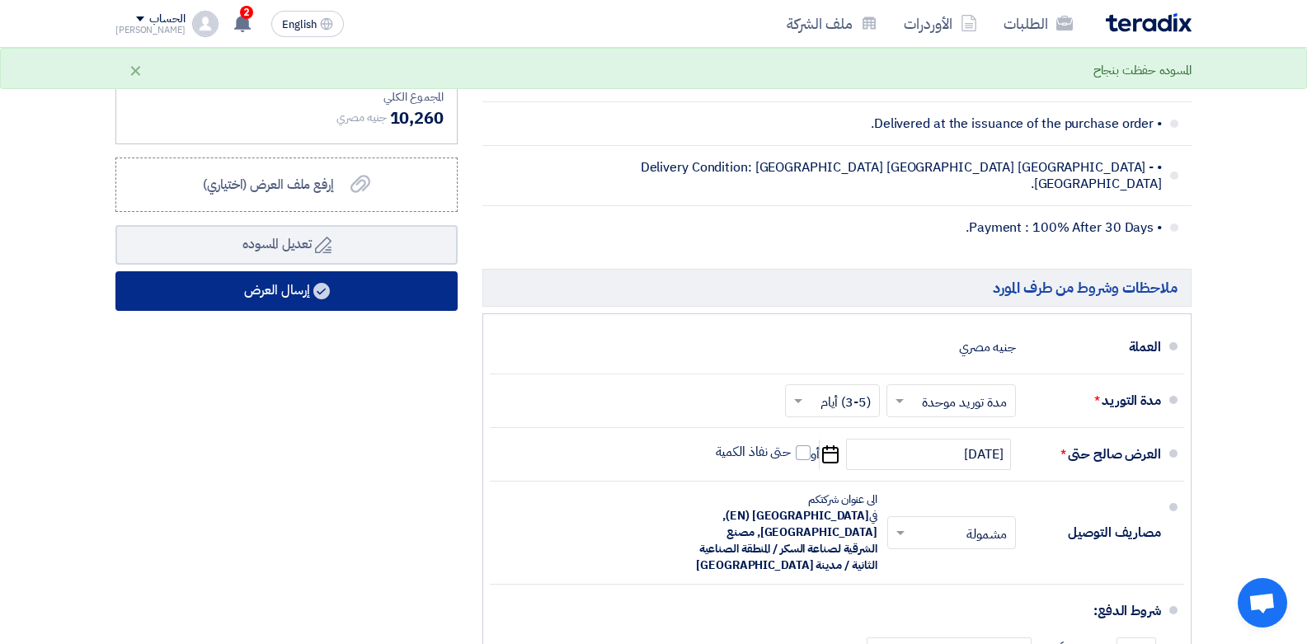
type input "4000"
click at [344, 297] on button "إرسال العرض" at bounding box center [286, 291] width 342 height 40
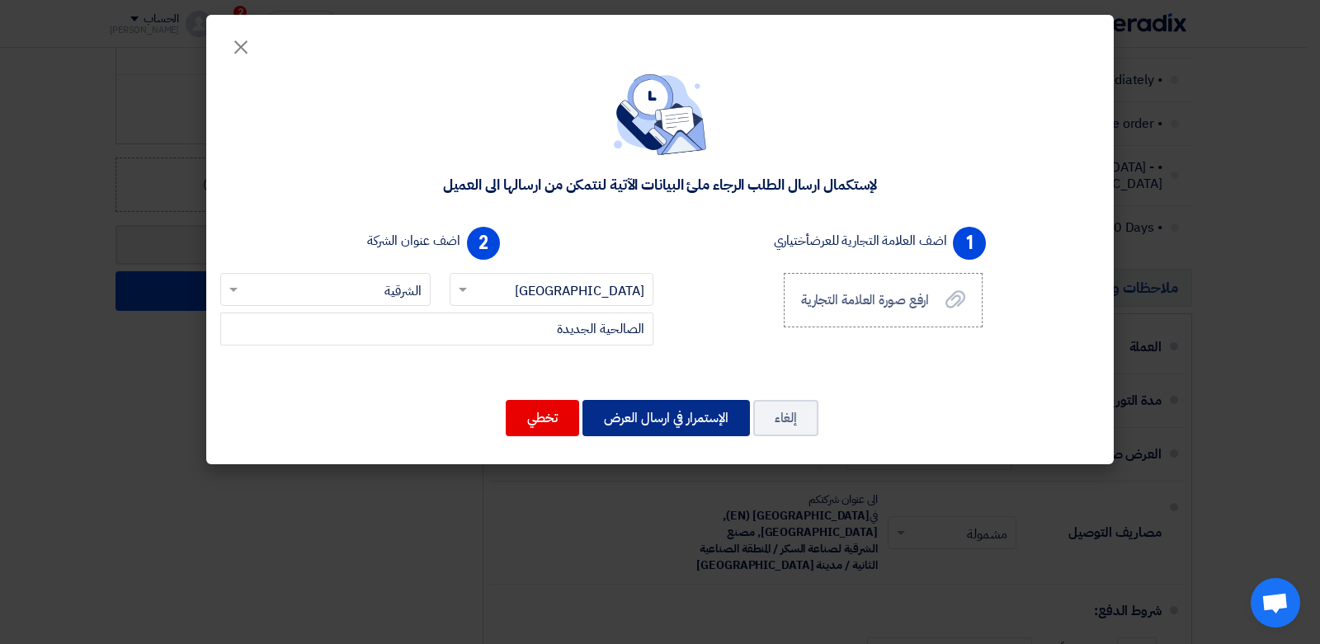
click at [633, 413] on button "الإستمرار في ارسال العرض" at bounding box center [665, 418] width 167 height 36
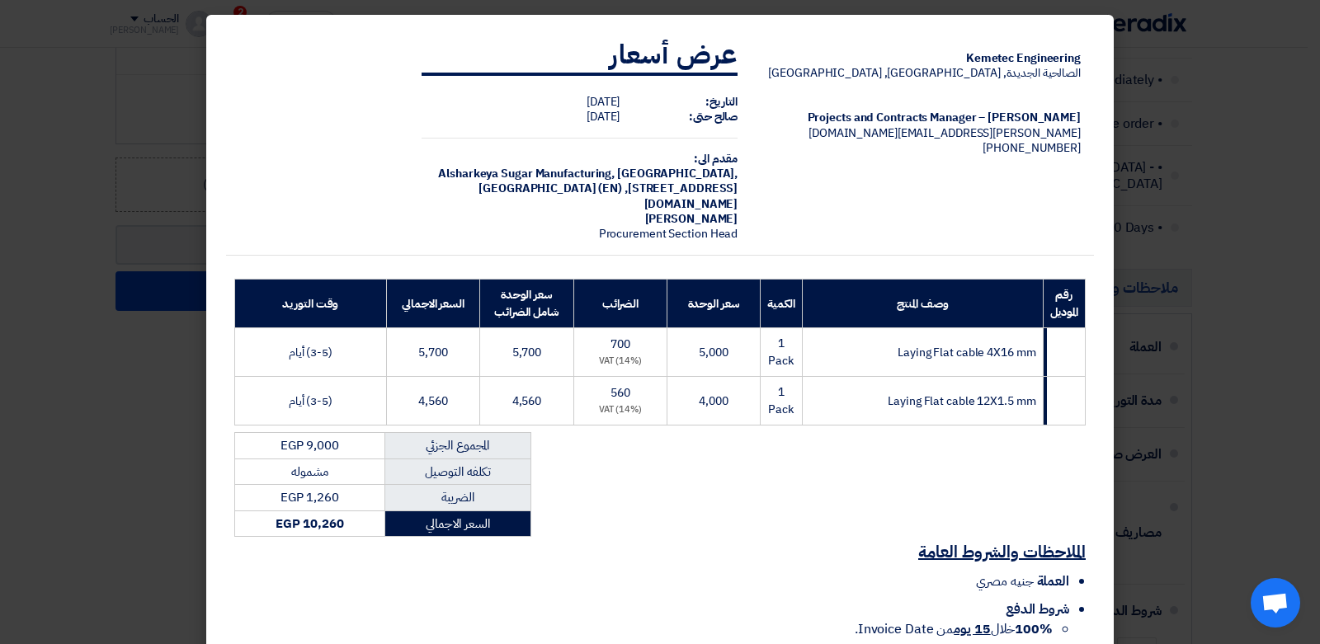
scroll to position [148, 0]
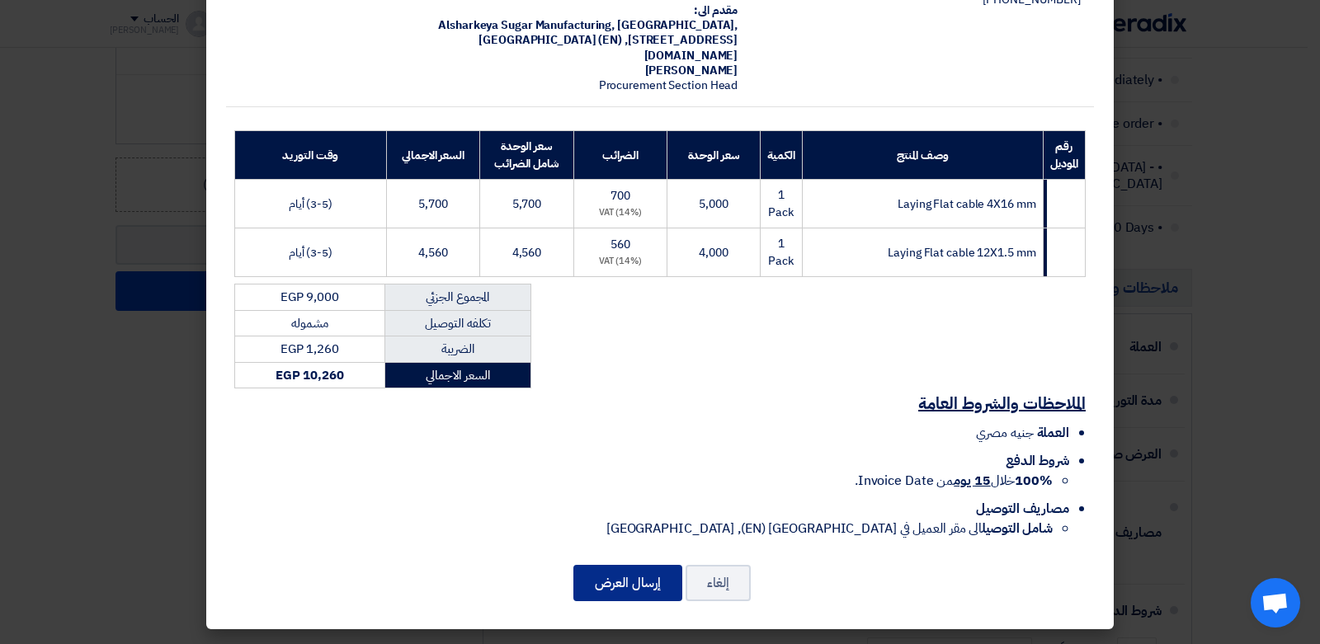
click at [625, 583] on button "إرسال العرض" at bounding box center [627, 583] width 109 height 36
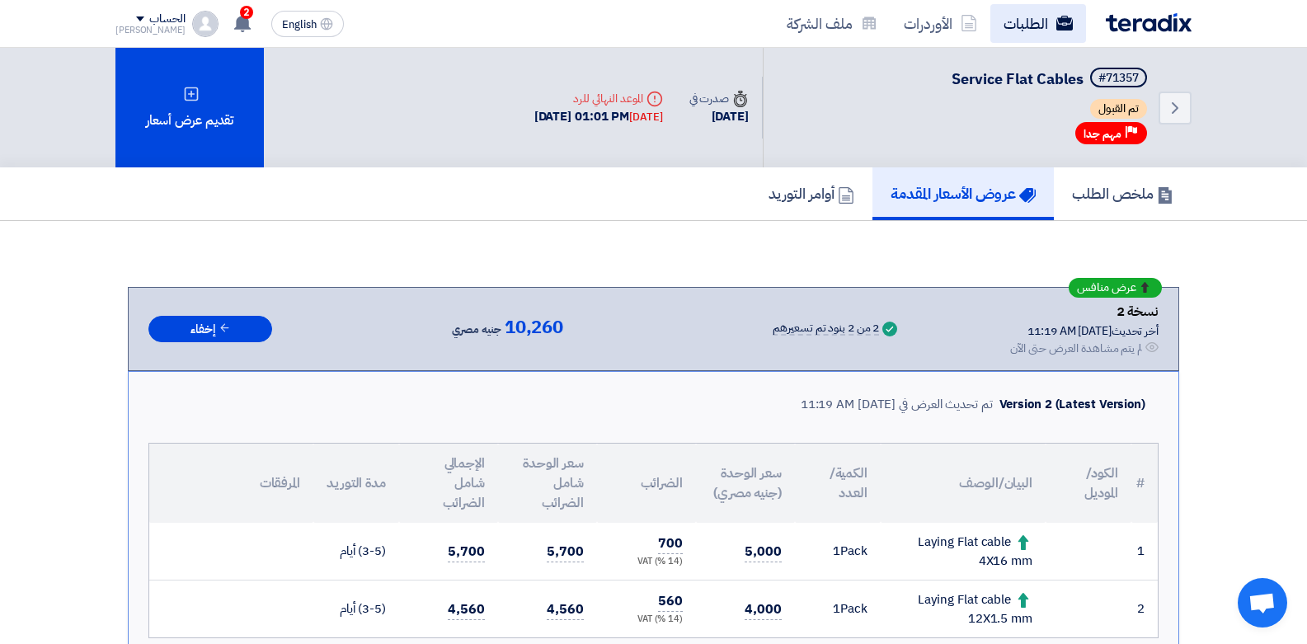
click at [1032, 19] on link "الطلبات" at bounding box center [1039, 23] width 96 height 39
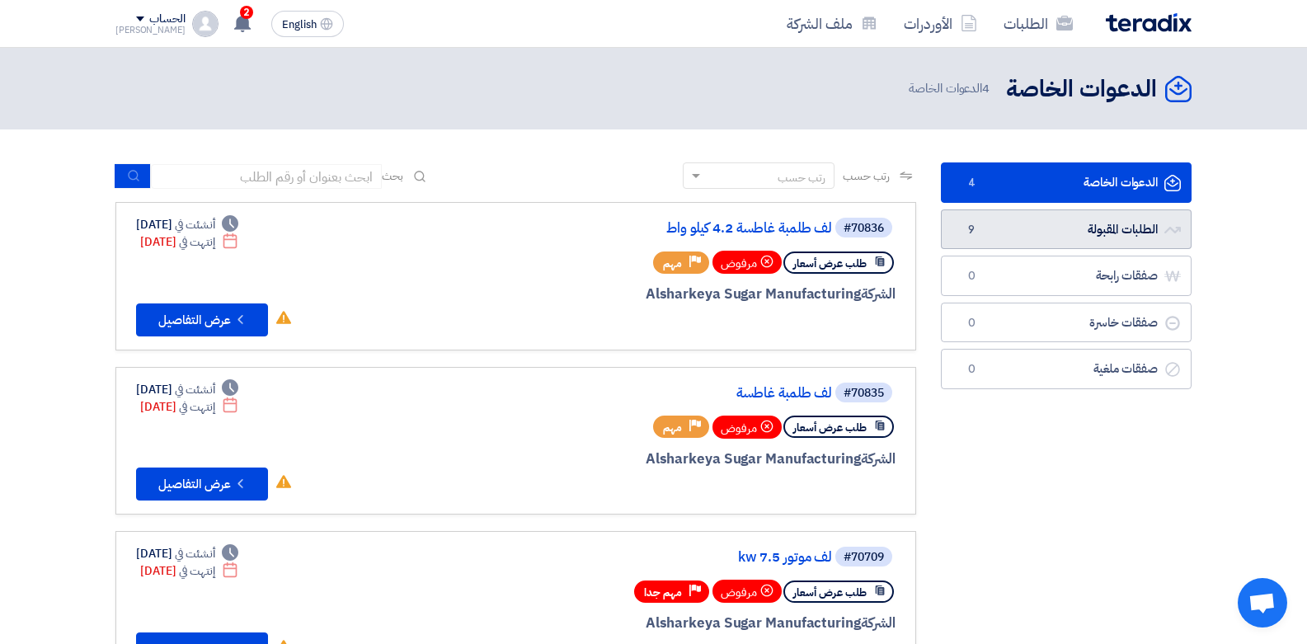
click at [1132, 228] on link "الطلبات المقبولة الطلبات المقبولة 9" at bounding box center [1066, 229] width 251 height 40
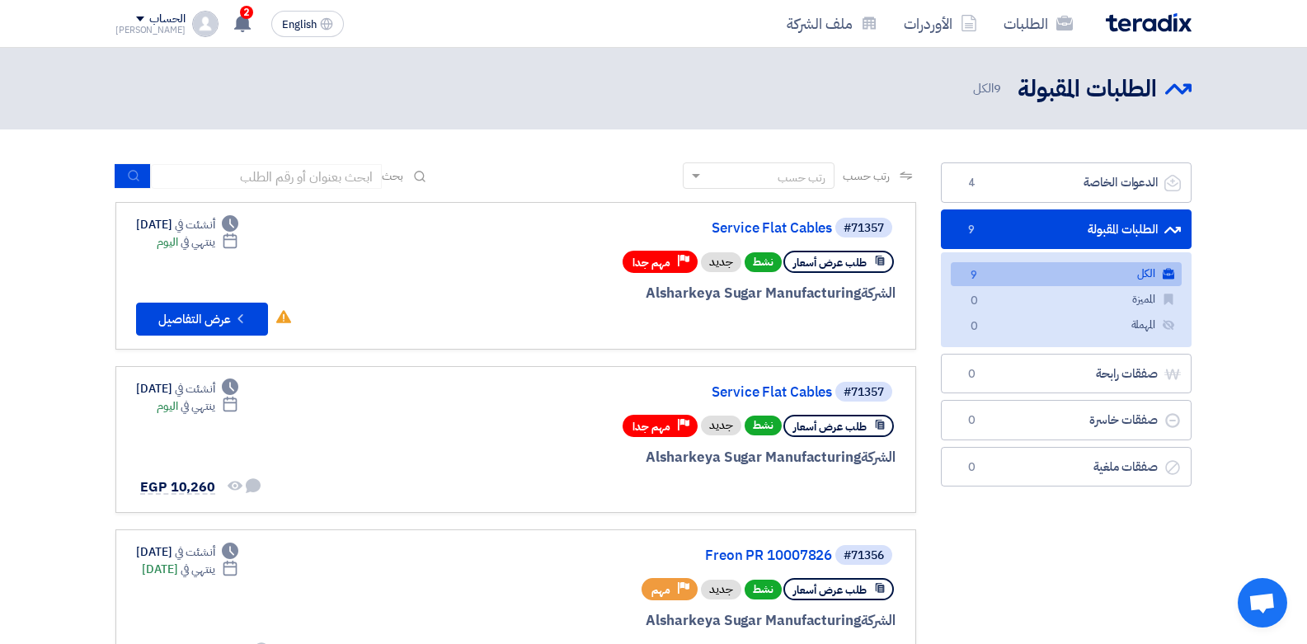
scroll to position [87, 0]
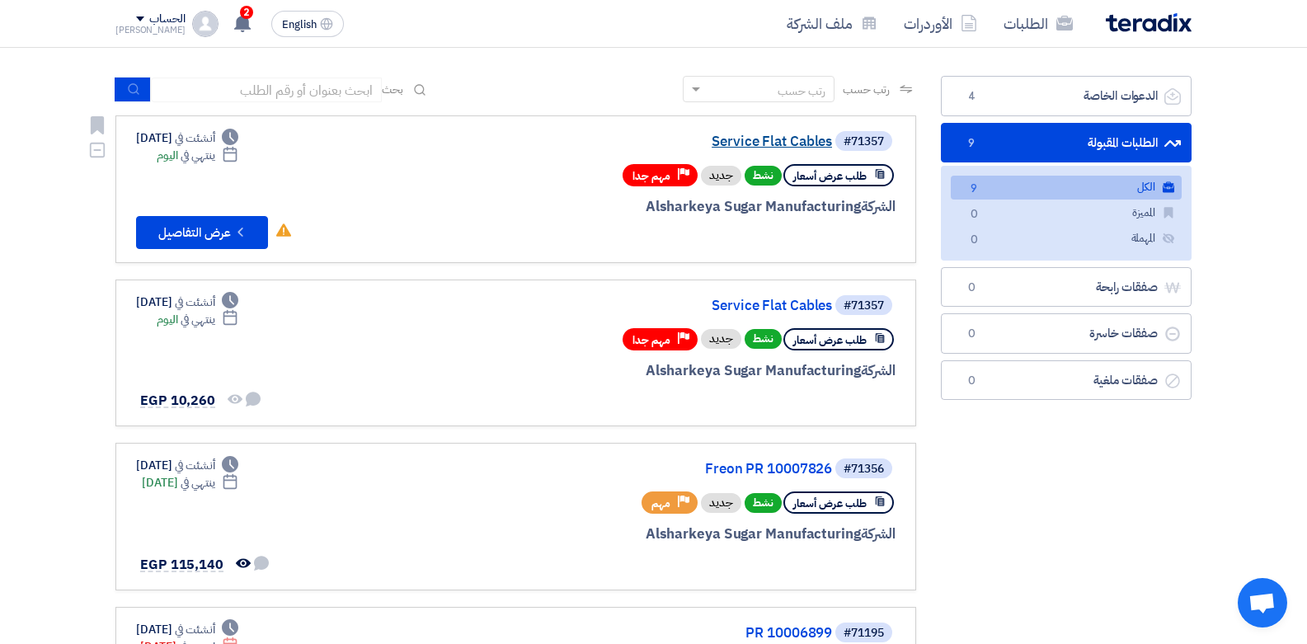
click at [728, 143] on link "Service Flat Cables" at bounding box center [667, 141] width 330 height 15
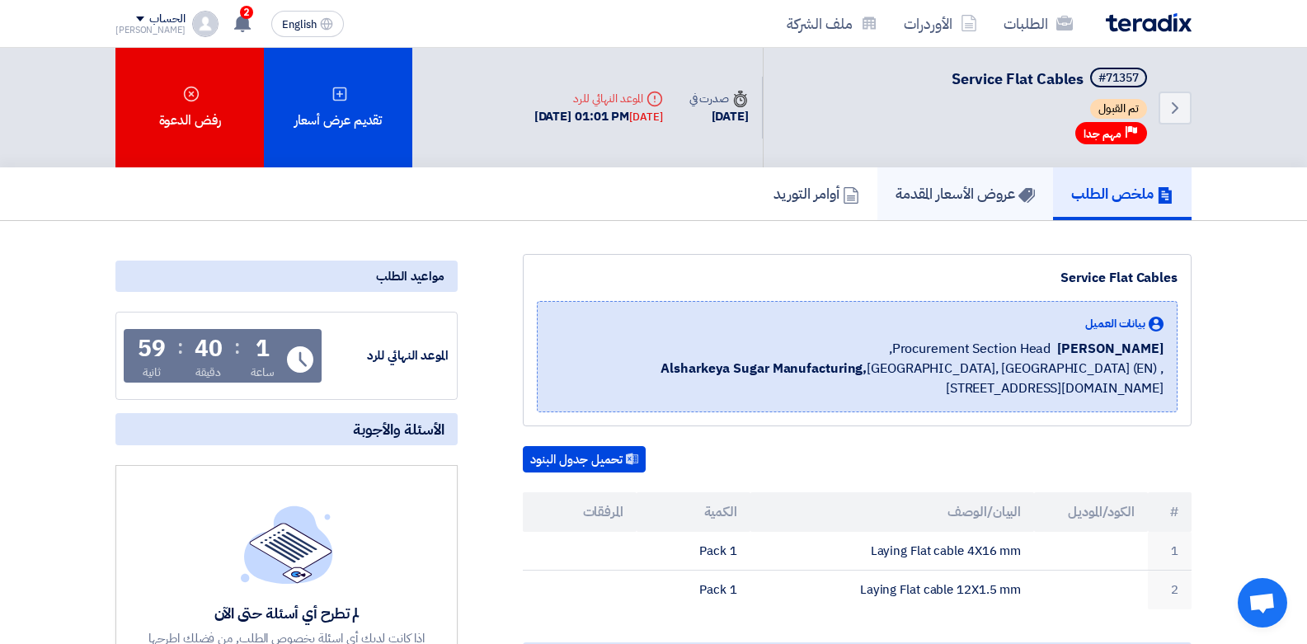
click at [939, 194] on h5 "عروض الأسعار المقدمة" at bounding box center [965, 193] width 139 height 19
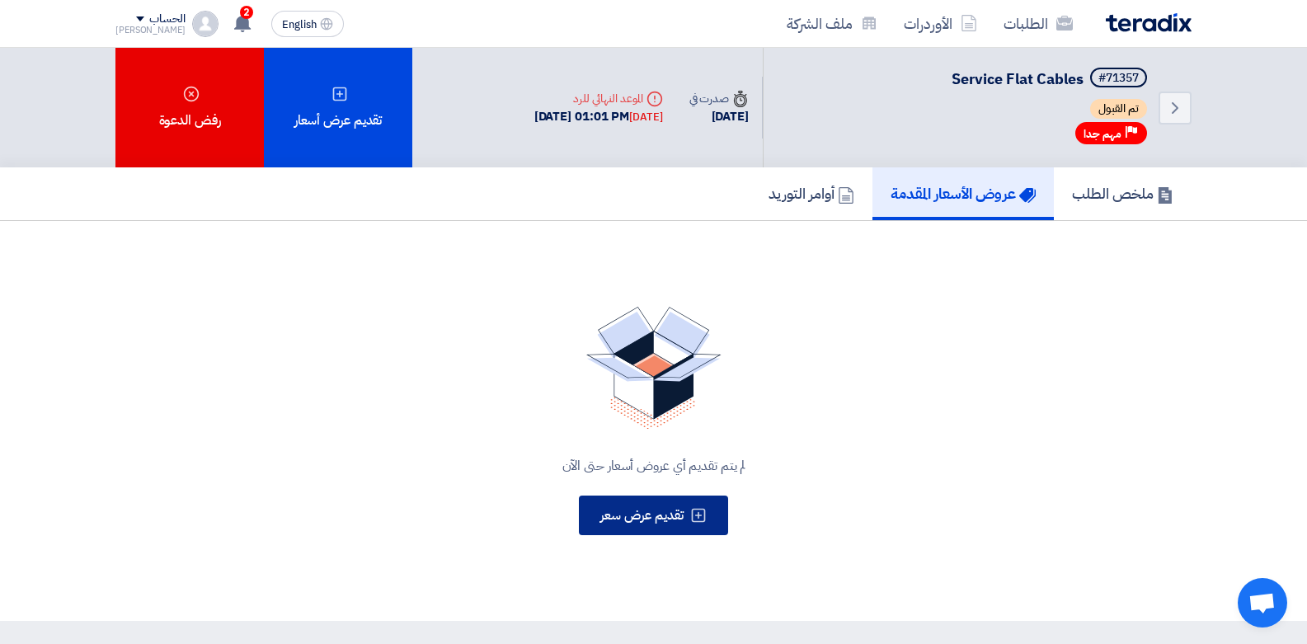
click at [629, 521] on span "تقديم عرض سعر" at bounding box center [641, 516] width 83 height 20
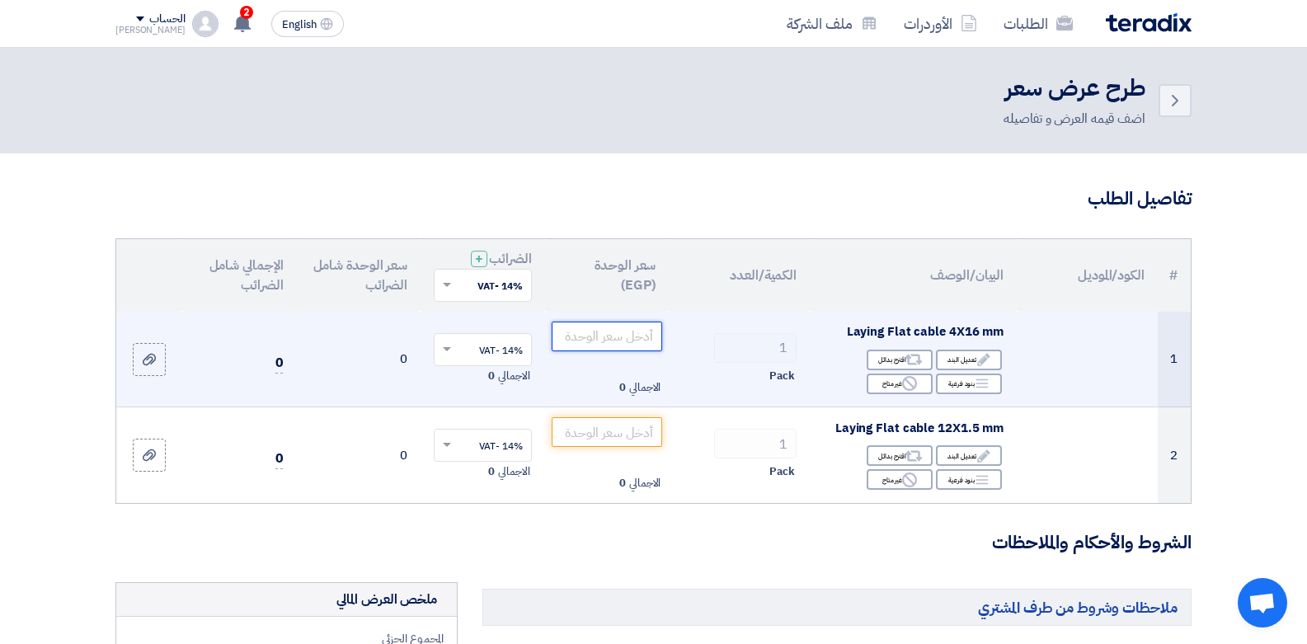
click at [609, 340] on input "number" at bounding box center [607, 337] width 111 height 30
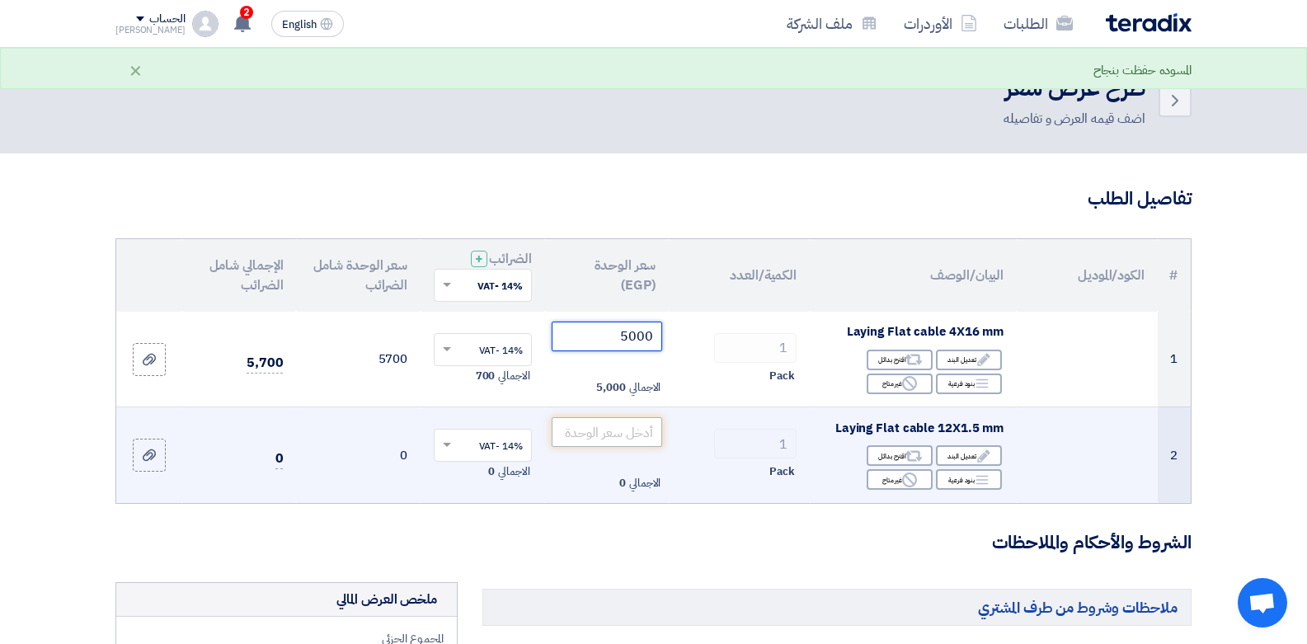
type input "5000"
click at [599, 425] on input "number" at bounding box center [607, 432] width 111 height 30
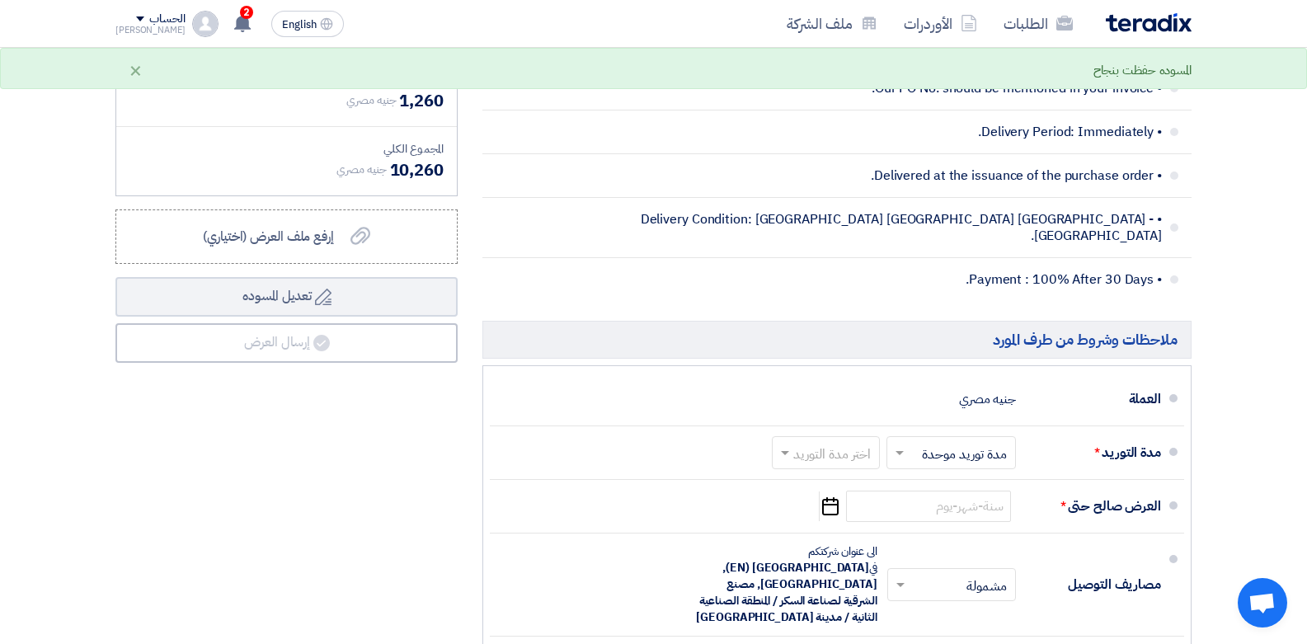
scroll to position [817, 0]
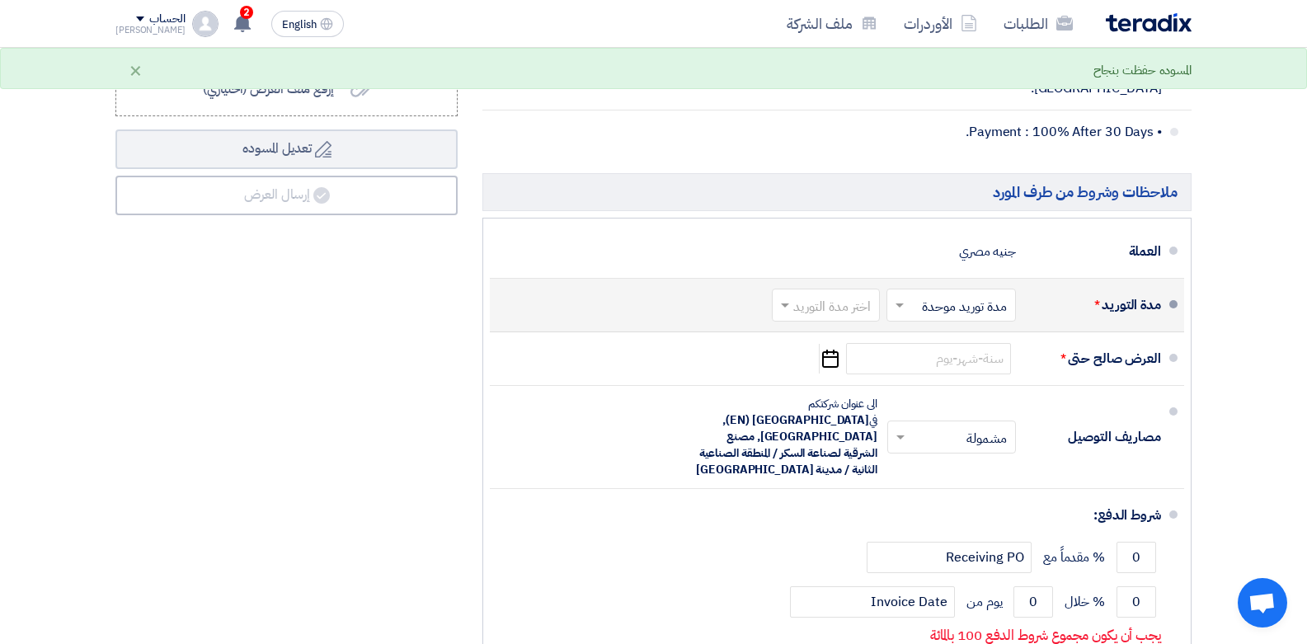
type input "4000"
click at [780, 297] on span at bounding box center [783, 305] width 21 height 16
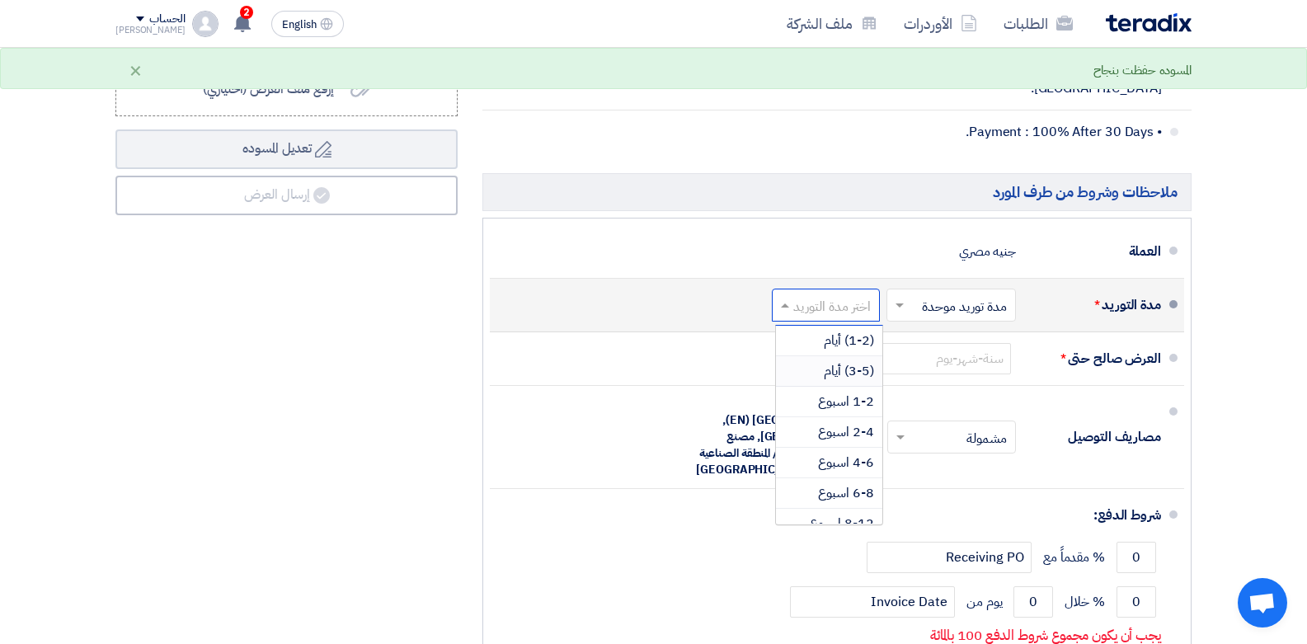
click at [840, 361] on span "(3-5) أيام" at bounding box center [849, 371] width 50 height 20
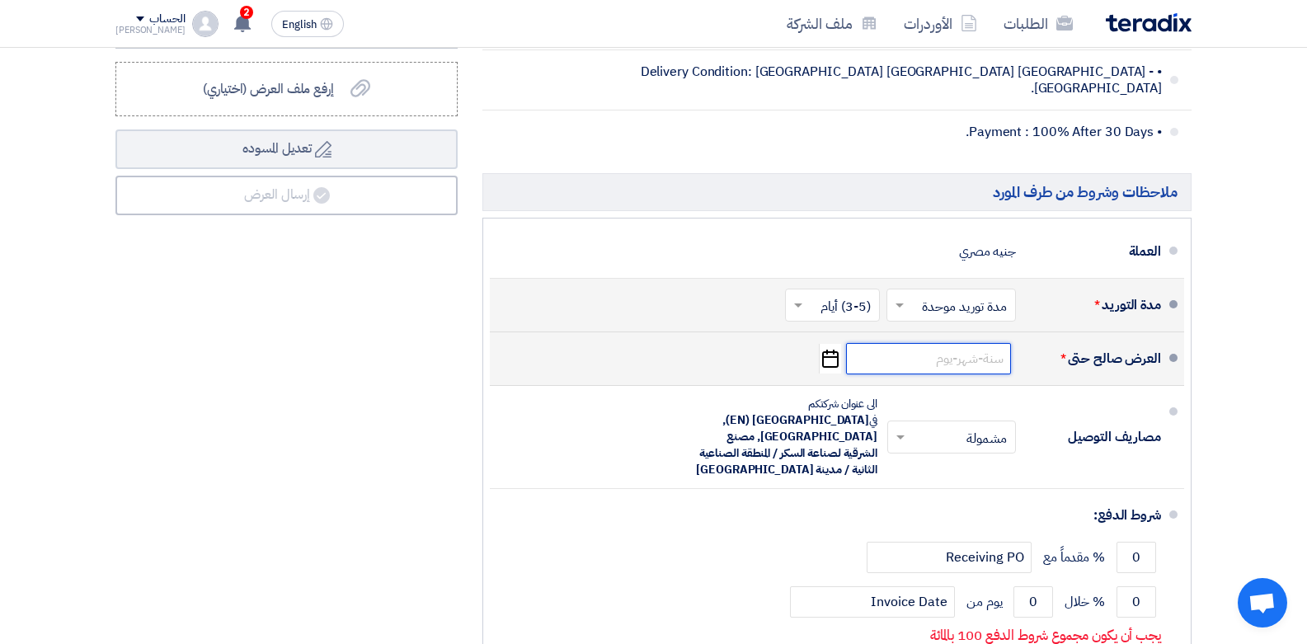
click at [900, 343] on input at bounding box center [928, 358] width 165 height 31
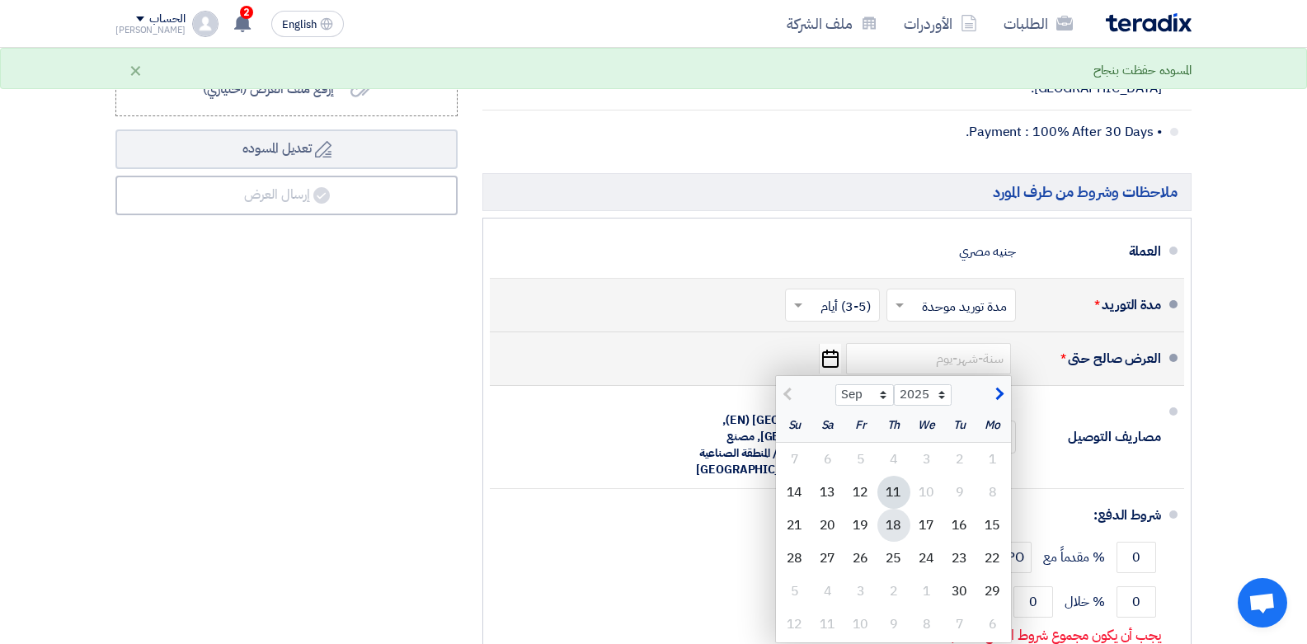
click at [890, 509] on div "18" at bounding box center [894, 525] width 33 height 33
type input "9/18/2025"
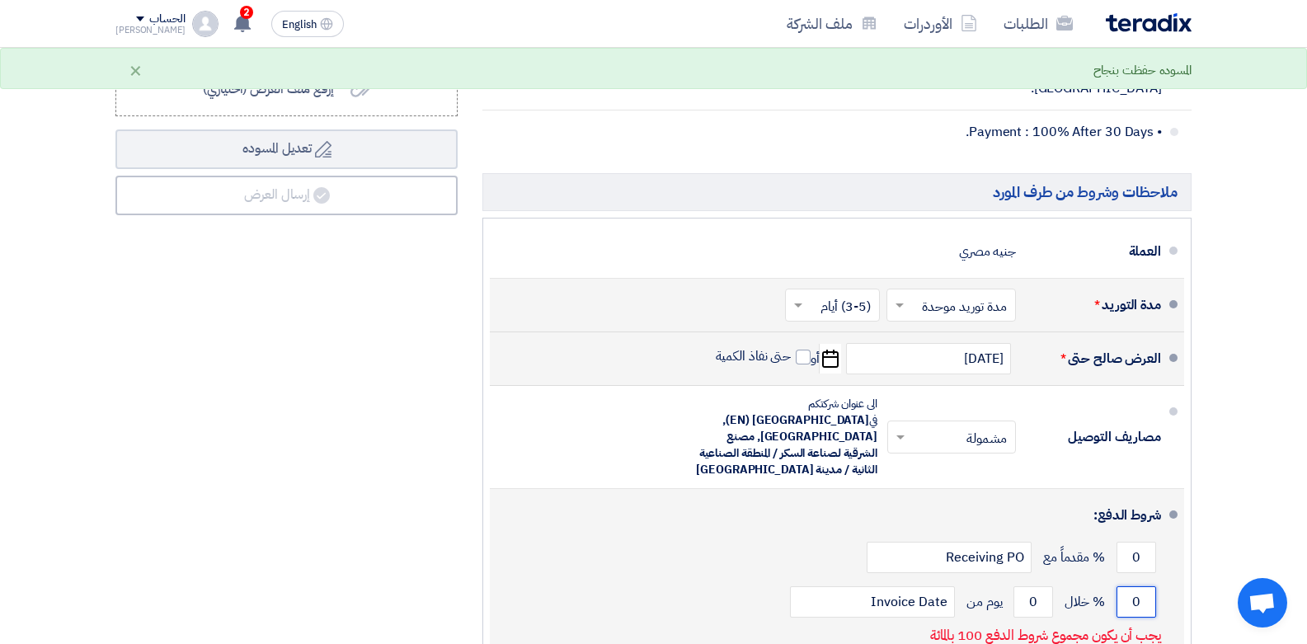
click at [1132, 586] on input "0" at bounding box center [1137, 601] width 40 height 31
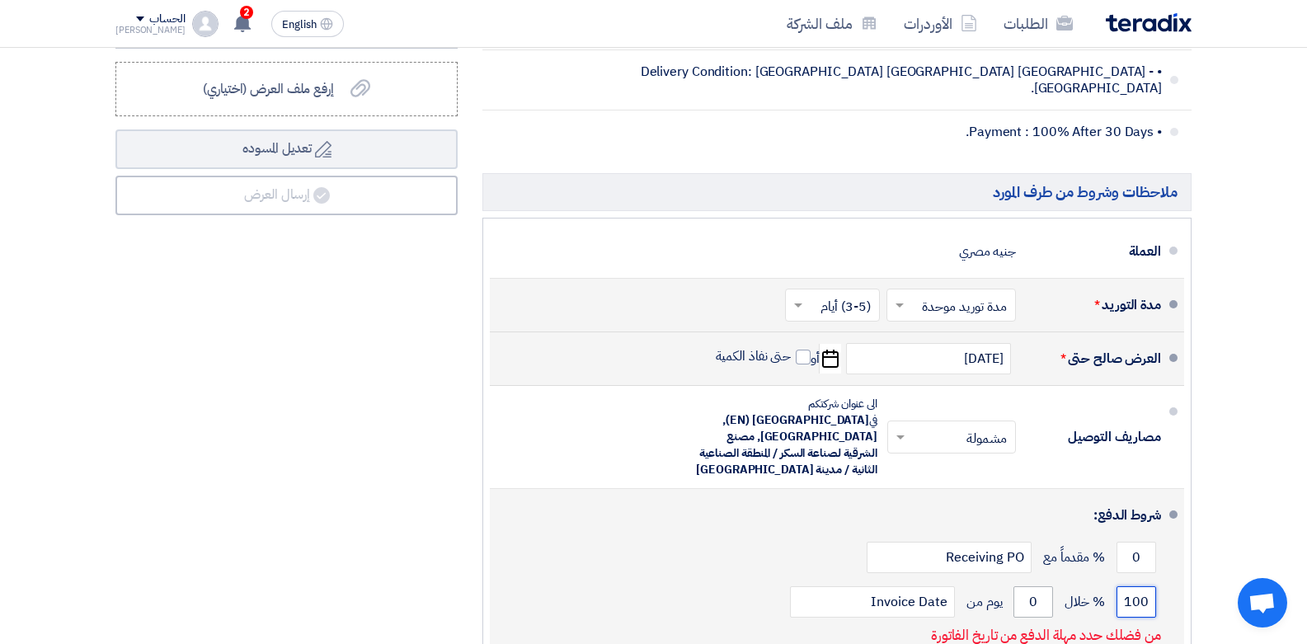
type input "100"
click at [1031, 586] on input "0" at bounding box center [1034, 601] width 40 height 31
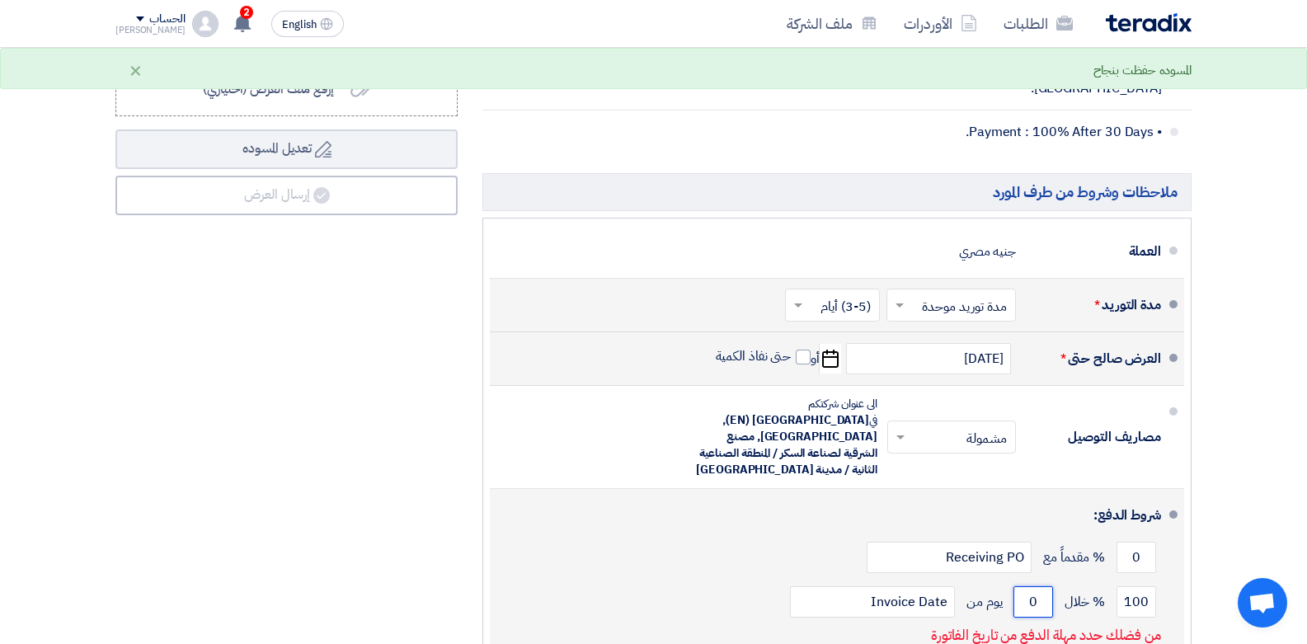
click at [1031, 586] on input "0" at bounding box center [1034, 601] width 40 height 31
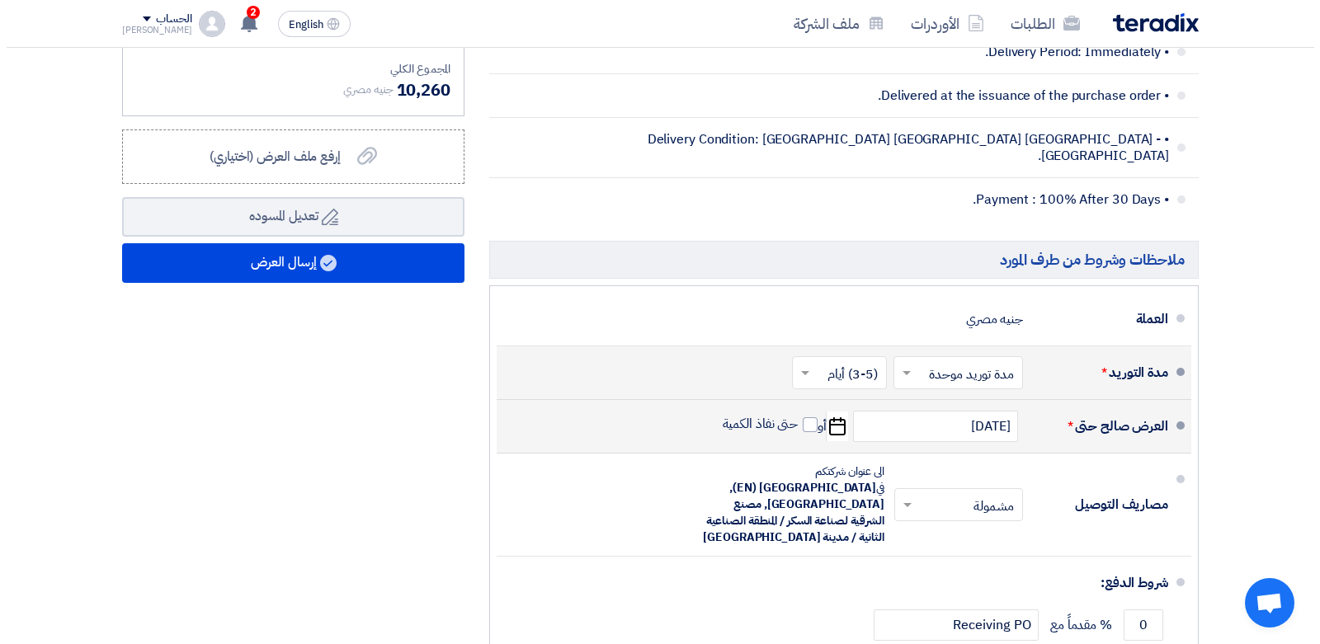
scroll to position [736, 0]
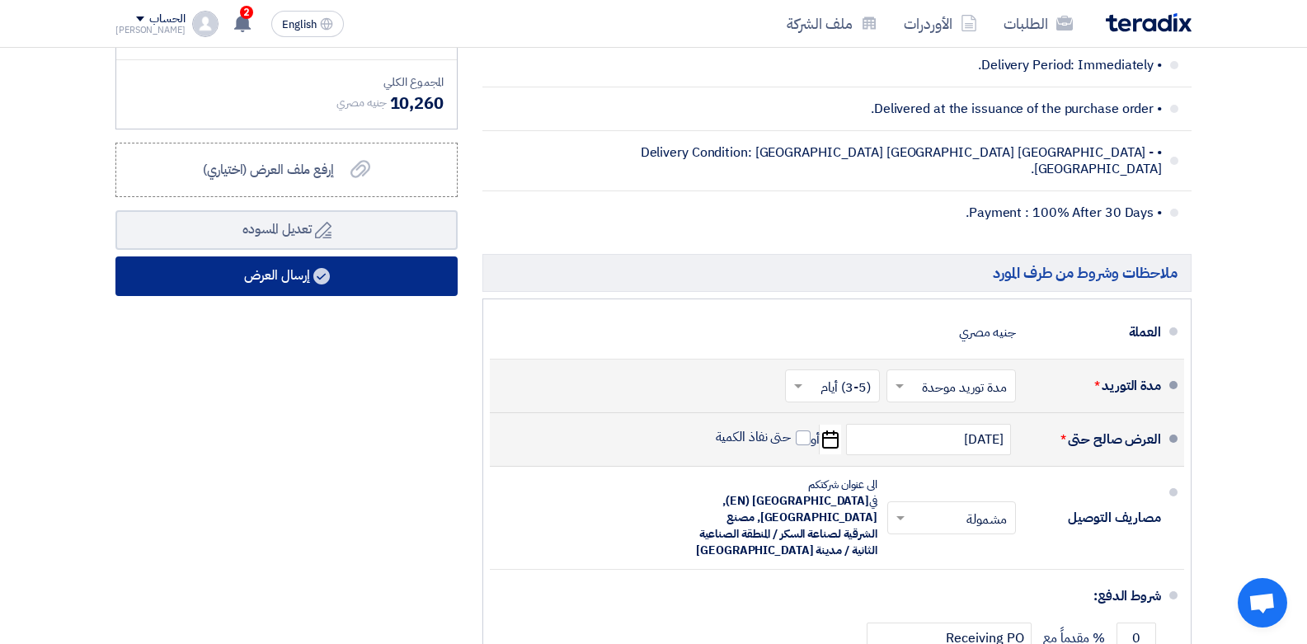
type input "15"
click at [261, 265] on button "إرسال العرض" at bounding box center [286, 276] width 342 height 40
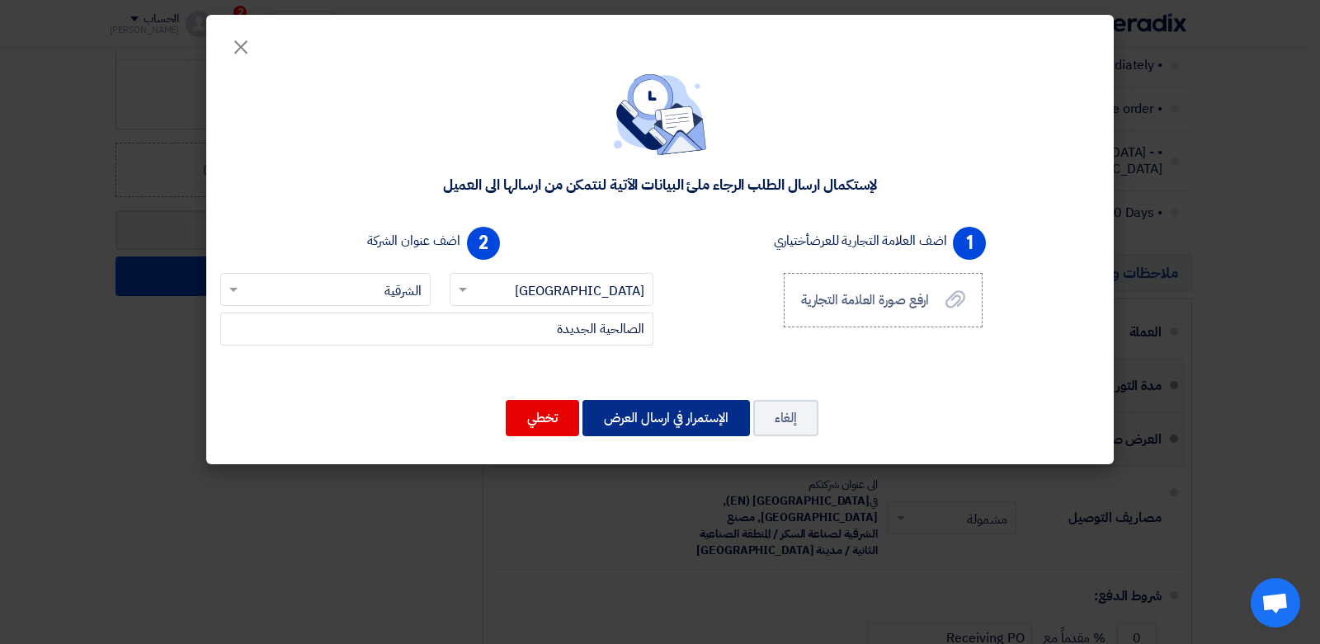
click at [702, 417] on button "الإستمرار في ارسال العرض" at bounding box center [665, 418] width 167 height 36
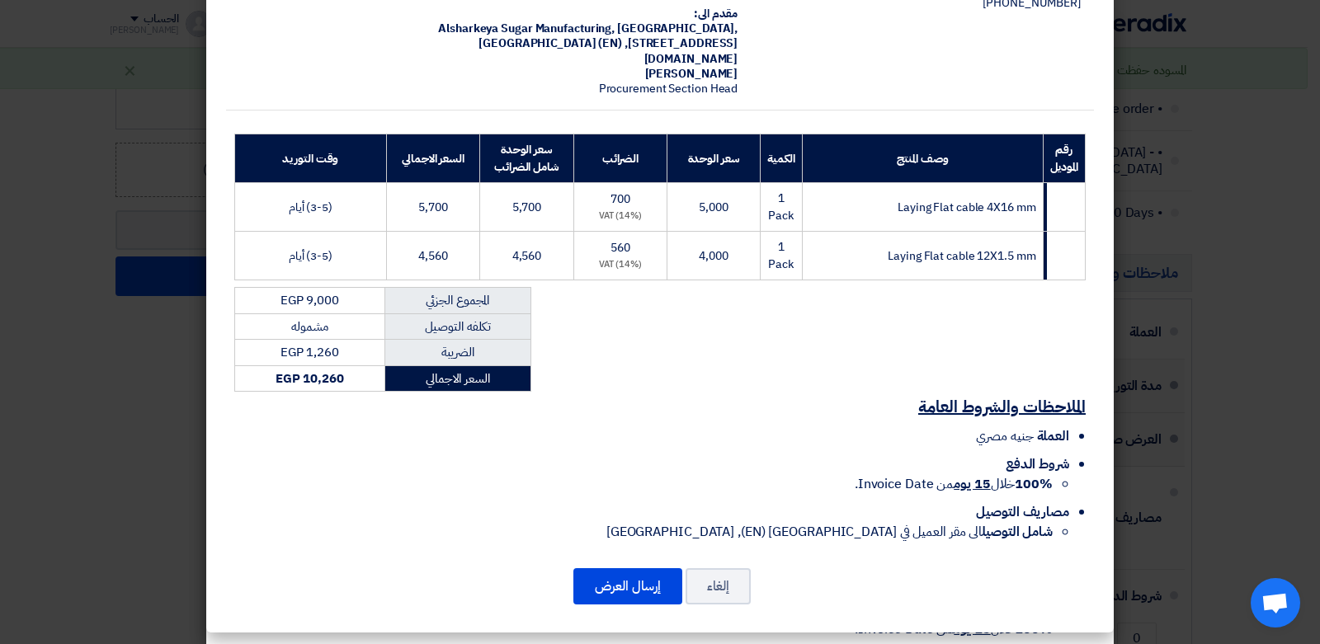
scroll to position [148, 0]
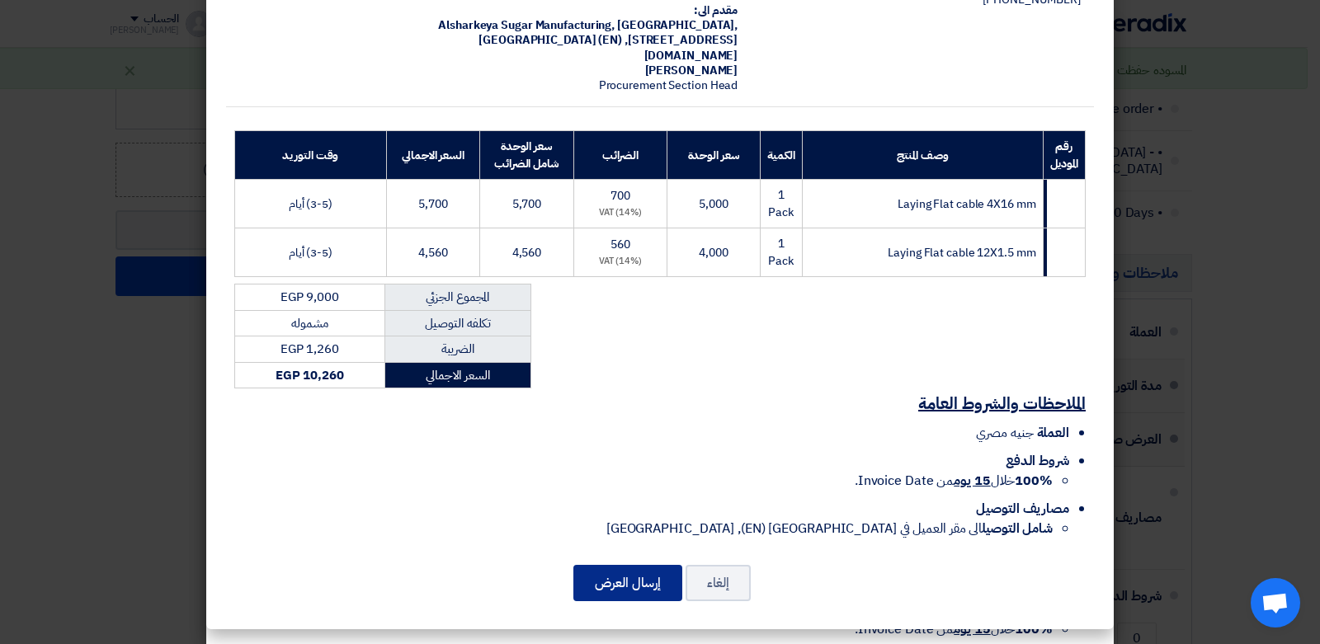
click at [605, 577] on button "إرسال العرض" at bounding box center [627, 583] width 109 height 36
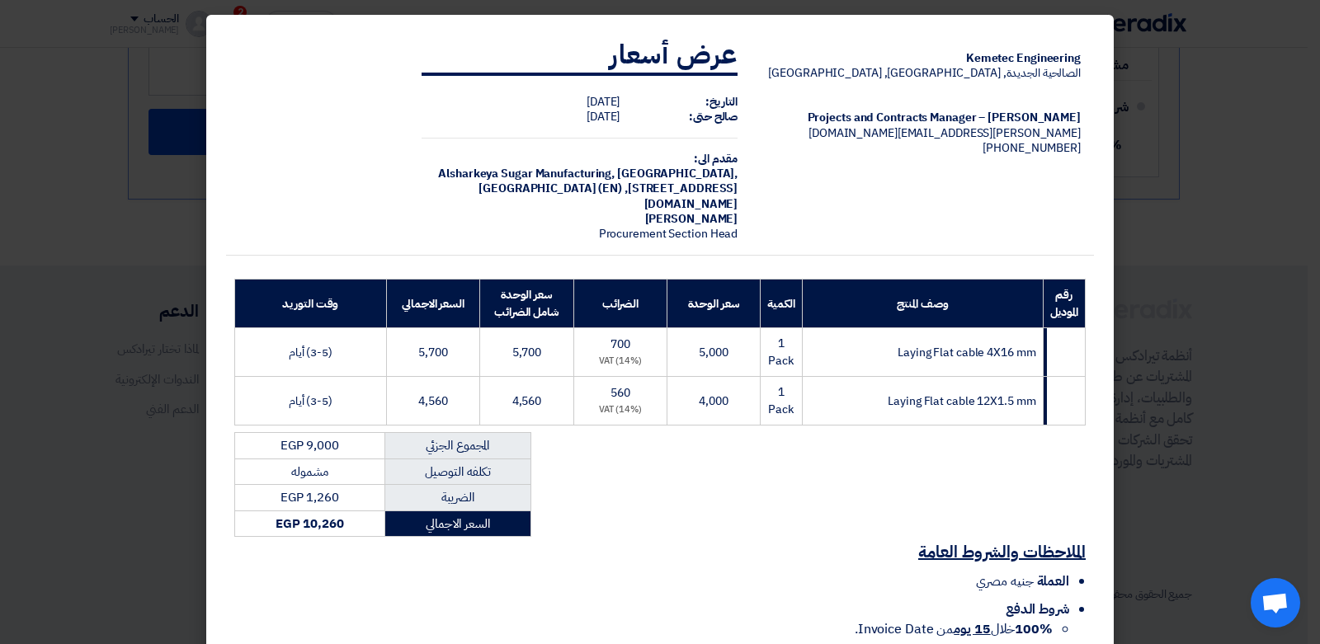
scroll to position [148, 0]
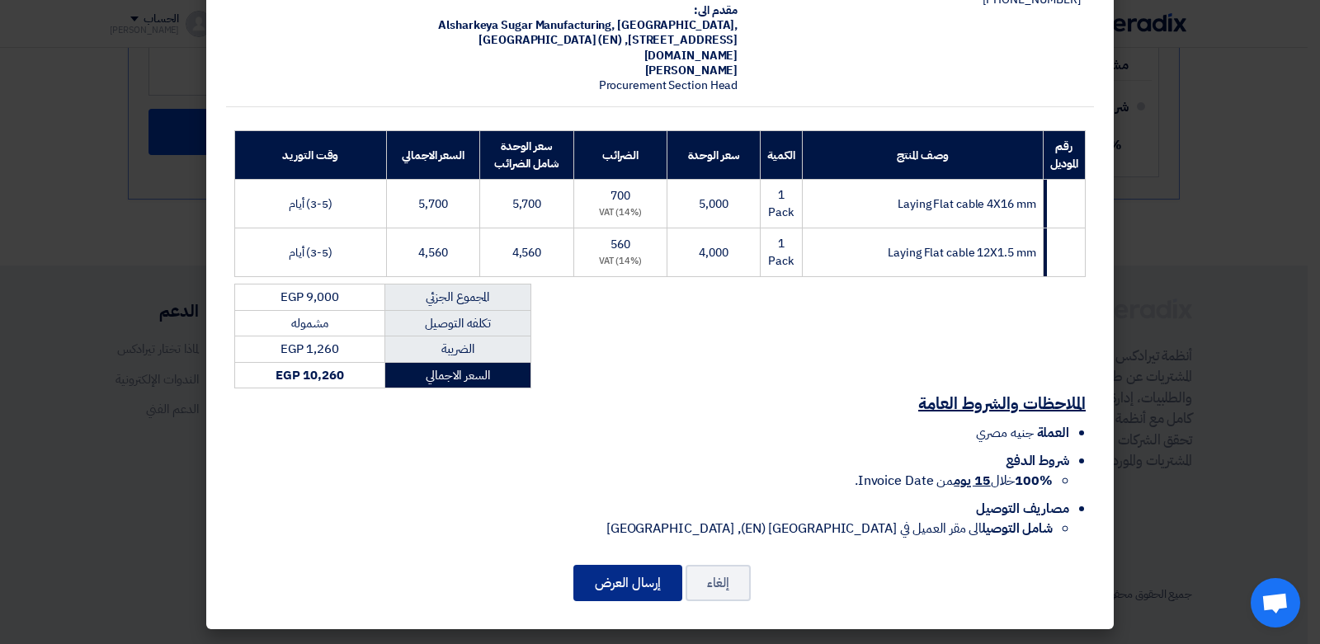
click at [638, 595] on button "إرسال العرض" at bounding box center [627, 583] width 109 height 36
click at [736, 596] on button "إلغاء" at bounding box center [717, 583] width 65 height 36
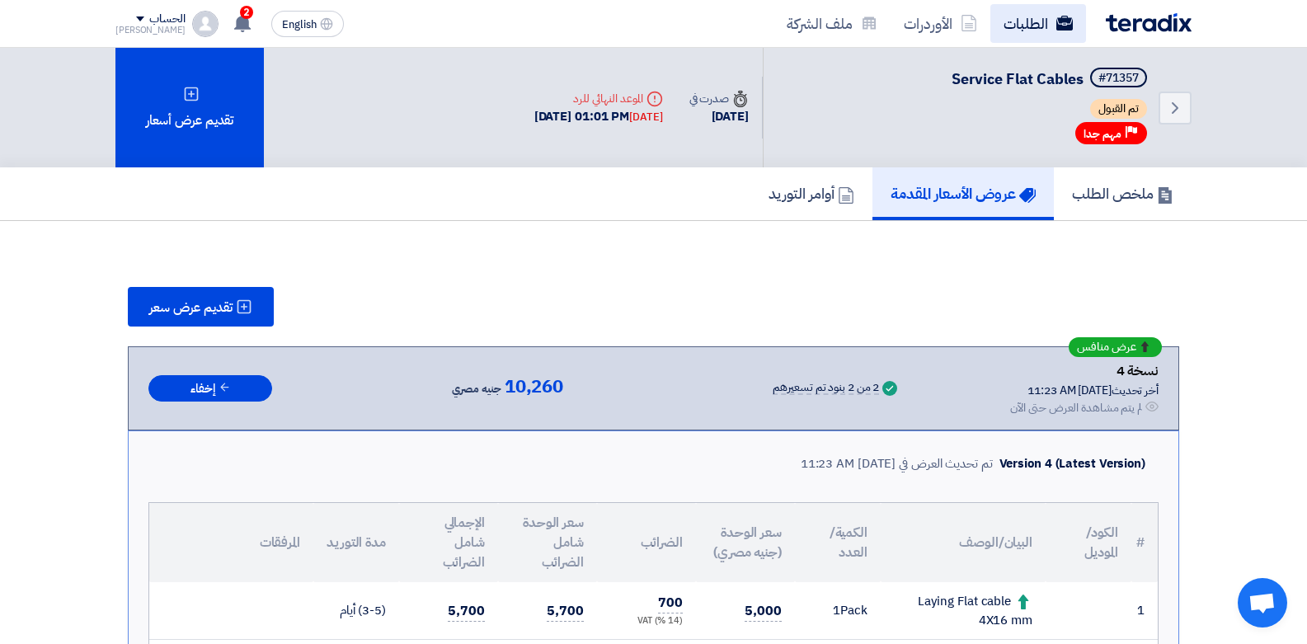
click at [1033, 16] on link "الطلبات" at bounding box center [1039, 23] width 96 height 39
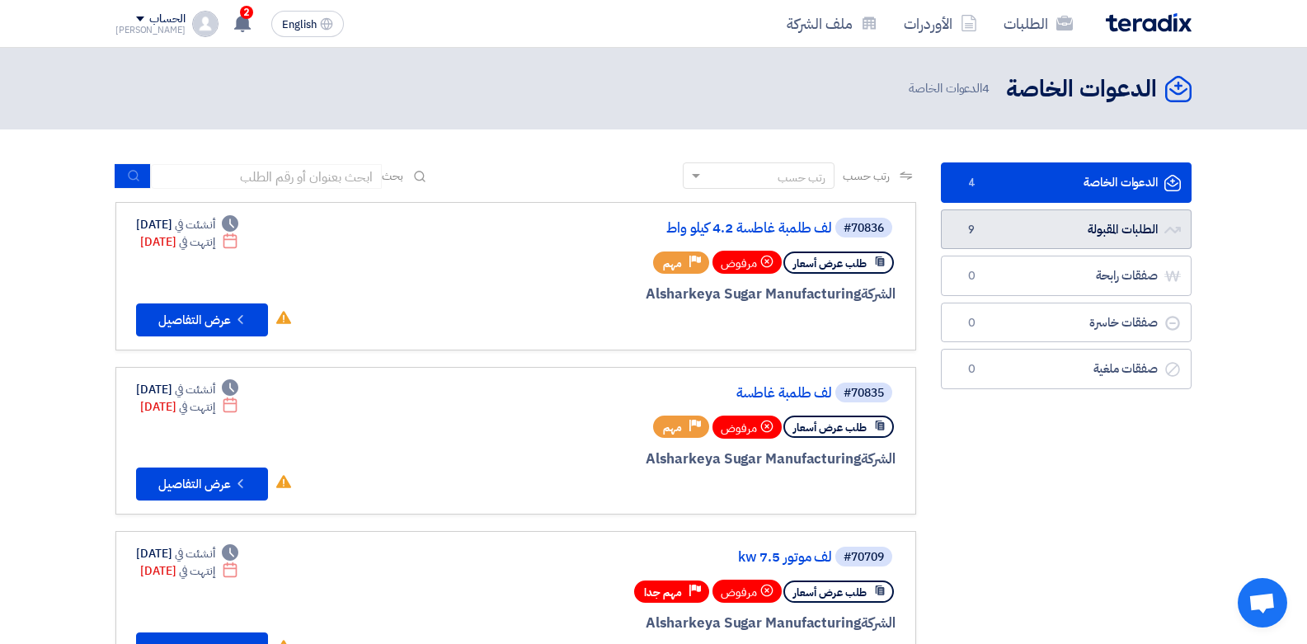
click at [1085, 228] on link "الطلبات المقبولة الطلبات المقبولة 9" at bounding box center [1066, 229] width 251 height 40
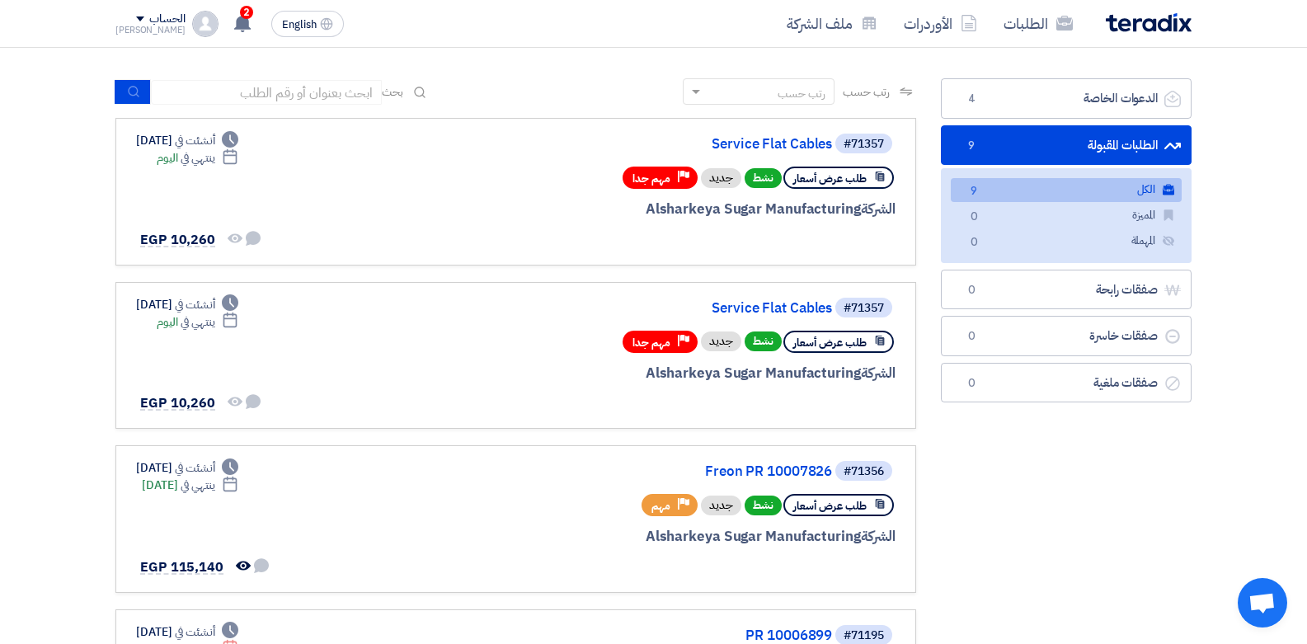
scroll to position [6, 0]
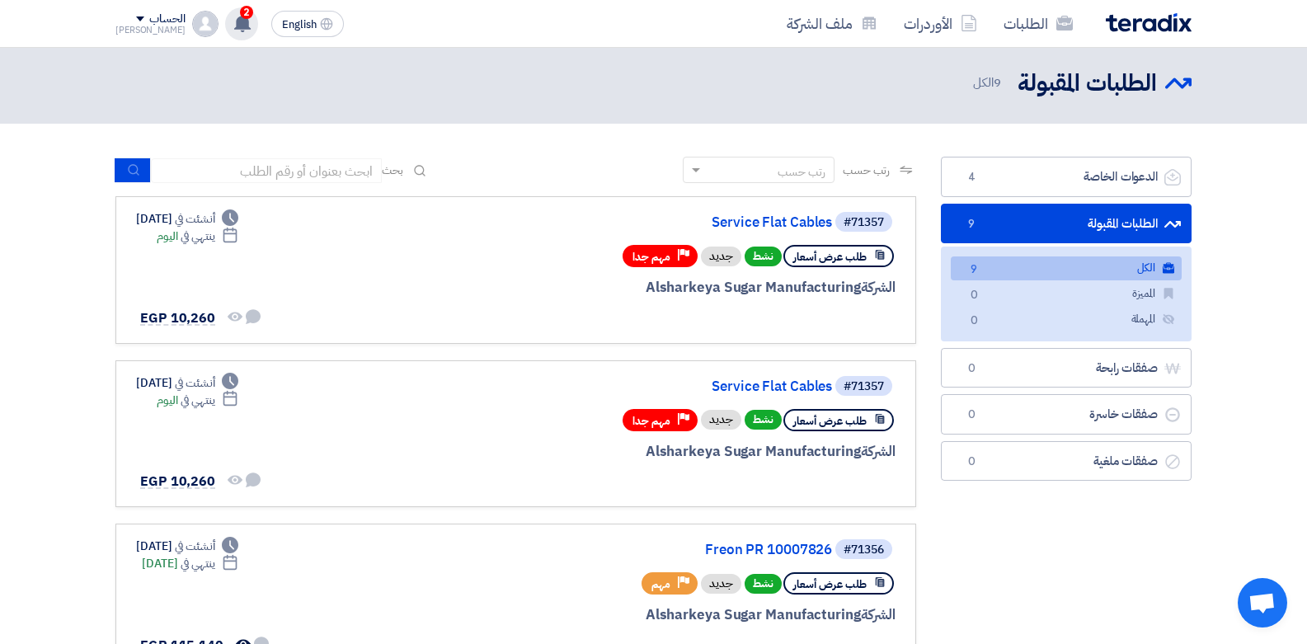
click at [233, 27] on icon at bounding box center [242, 23] width 18 height 18
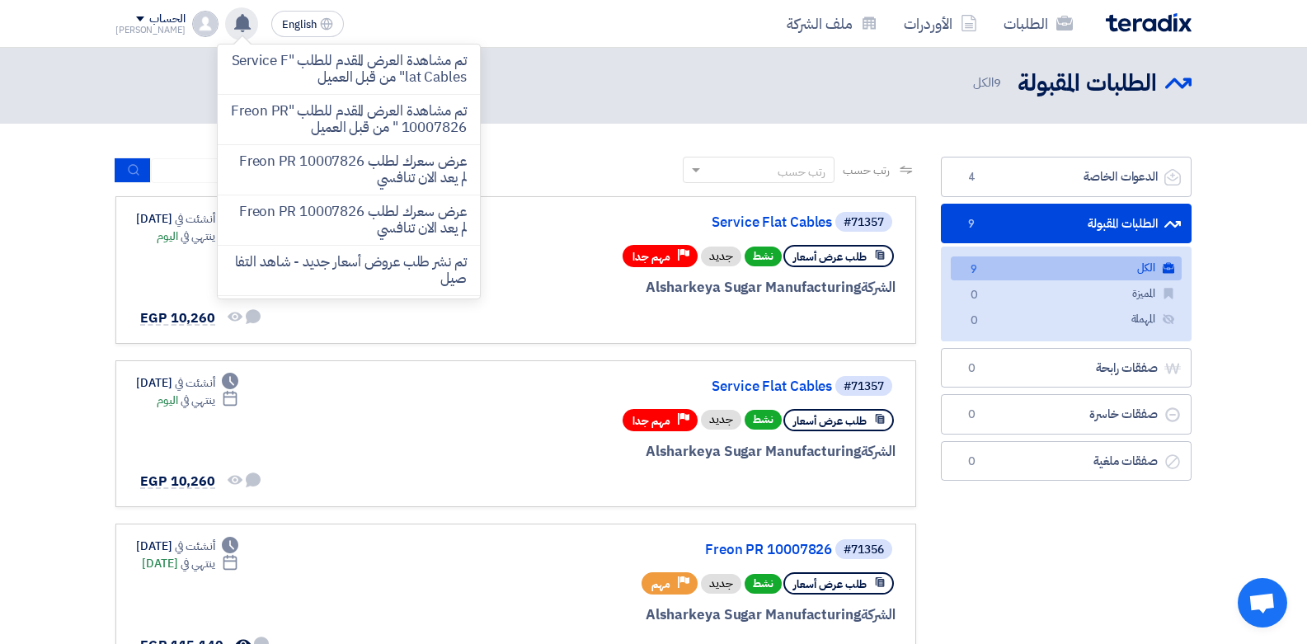
click at [233, 27] on icon at bounding box center [242, 23] width 18 height 18
